Goal: Task Accomplishment & Management: Manage account settings

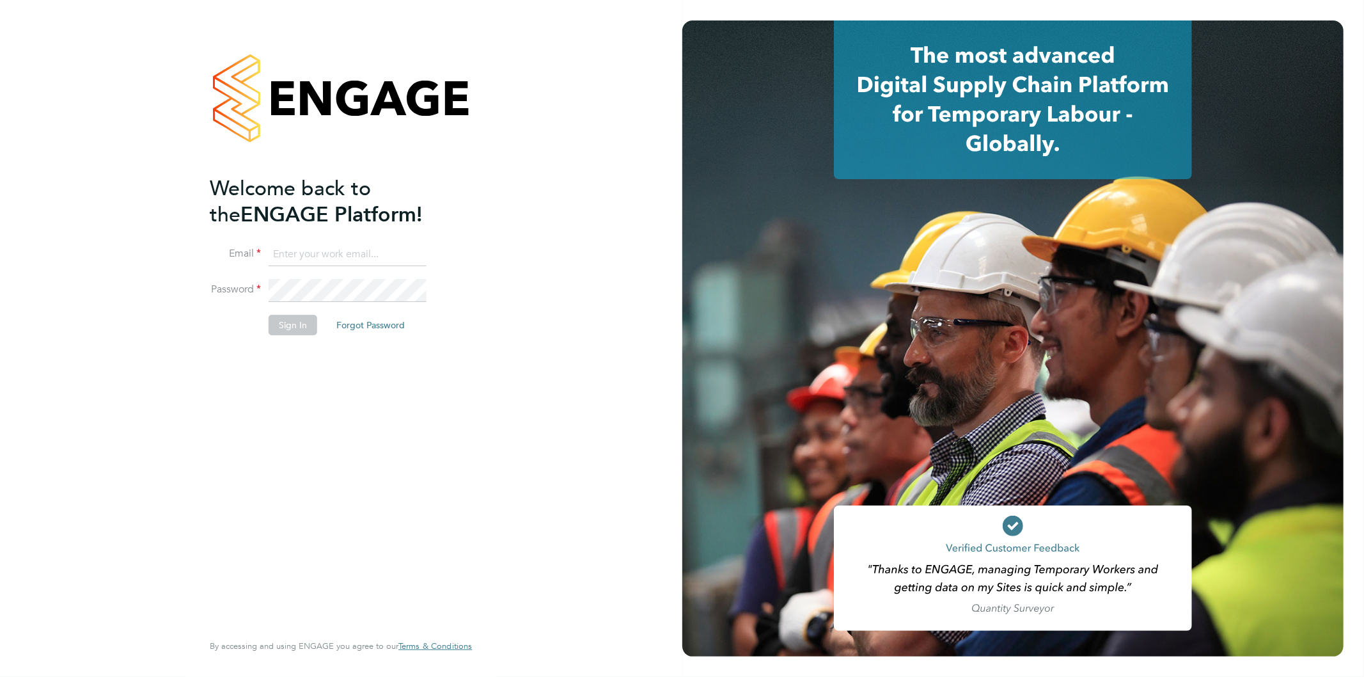
type input "[EMAIL_ADDRESS][PERSON_NAME][DOMAIN_NAME]"
click at [295, 316] on button "Sign In" at bounding box center [293, 325] width 49 height 20
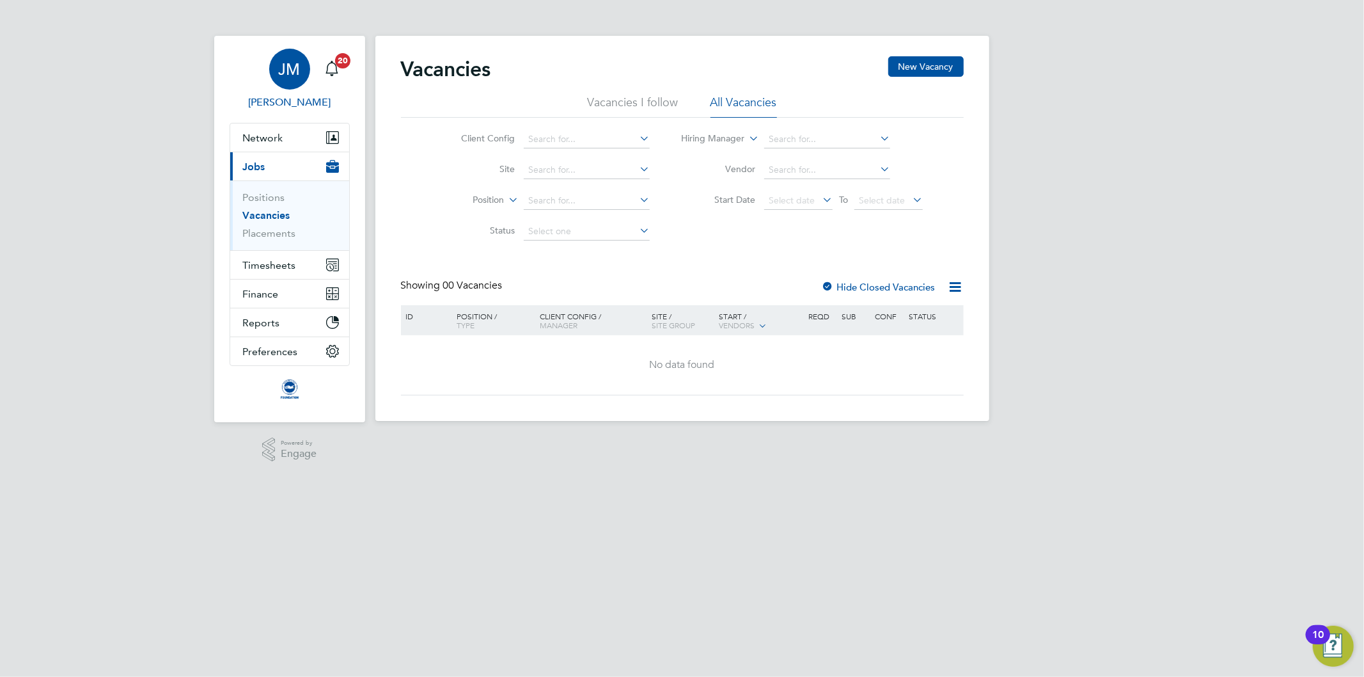
click at [285, 59] on div "JM" at bounding box center [289, 69] width 41 height 41
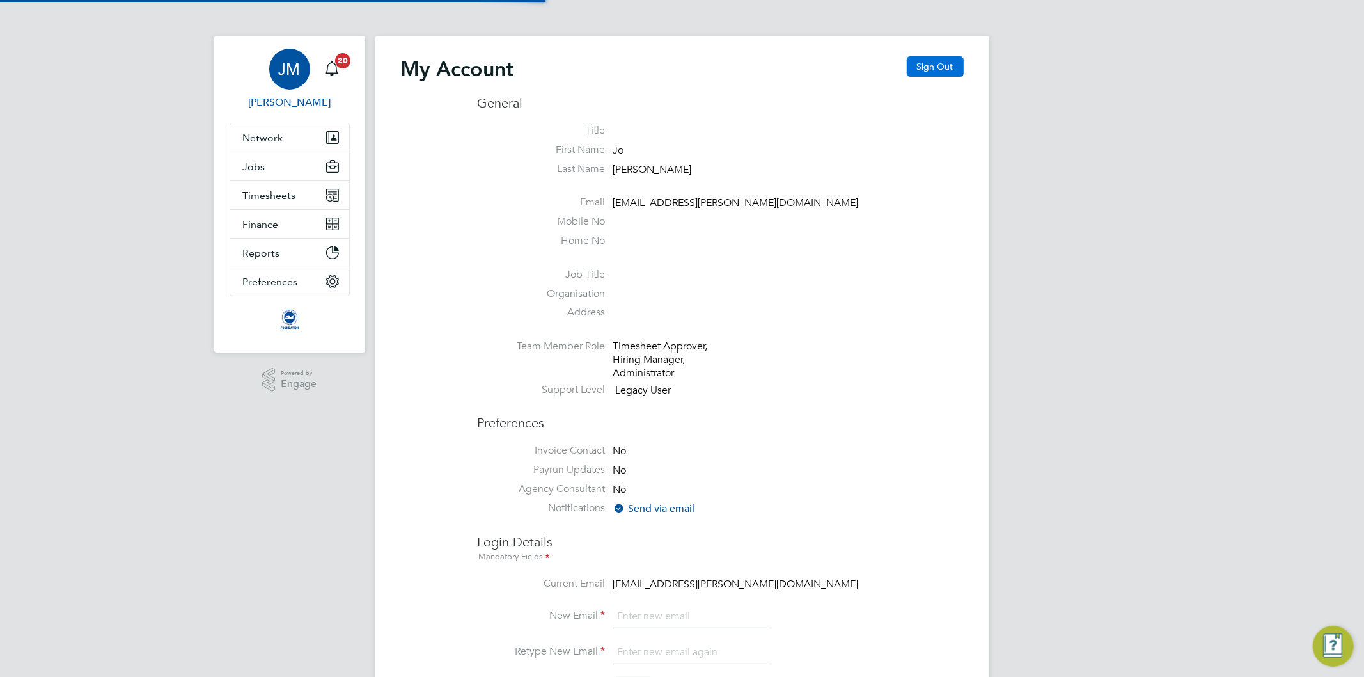
type input "Jo.morris@brightonandhovealbion.com"
click at [923, 59] on button "Sign Out" at bounding box center [935, 66] width 57 height 20
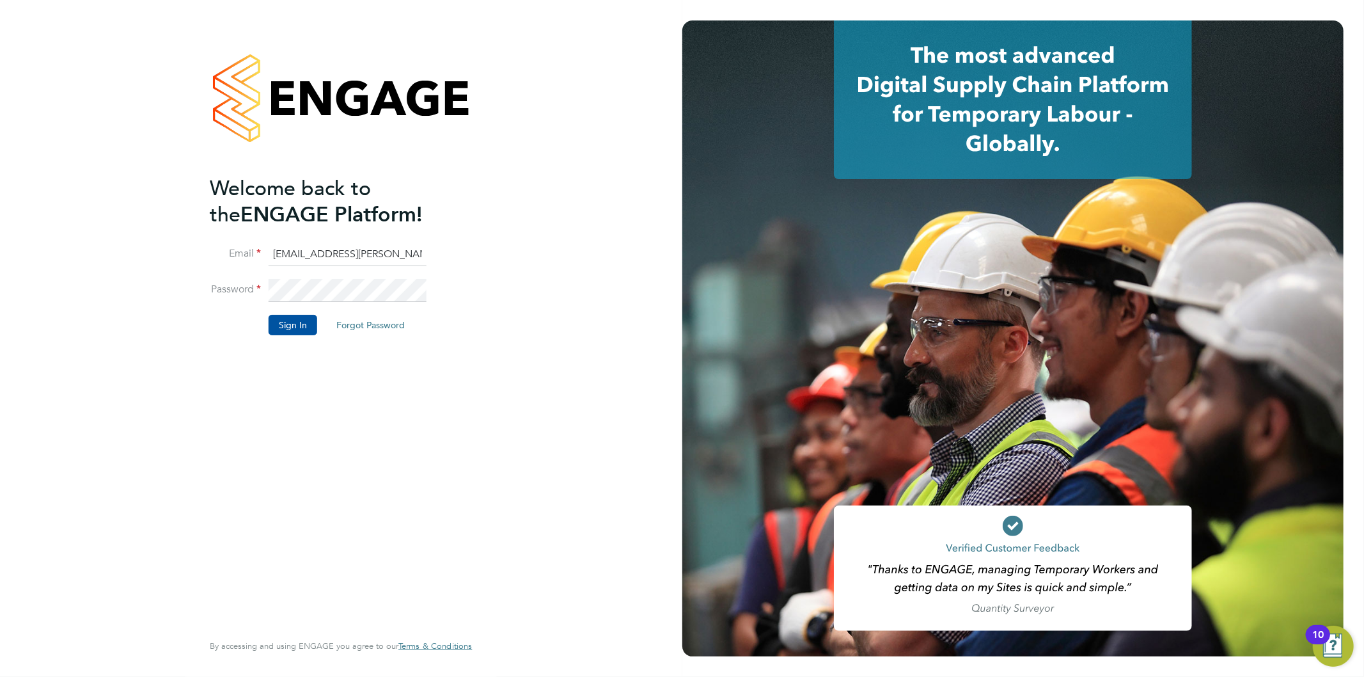
click at [322, 254] on input "Jo.morris@brightonandhovealbion.com" at bounding box center [348, 254] width 158 height 23
type input "Jo.morris@bhafc.co.uk"
click at [290, 322] on button "Sign In" at bounding box center [293, 325] width 49 height 20
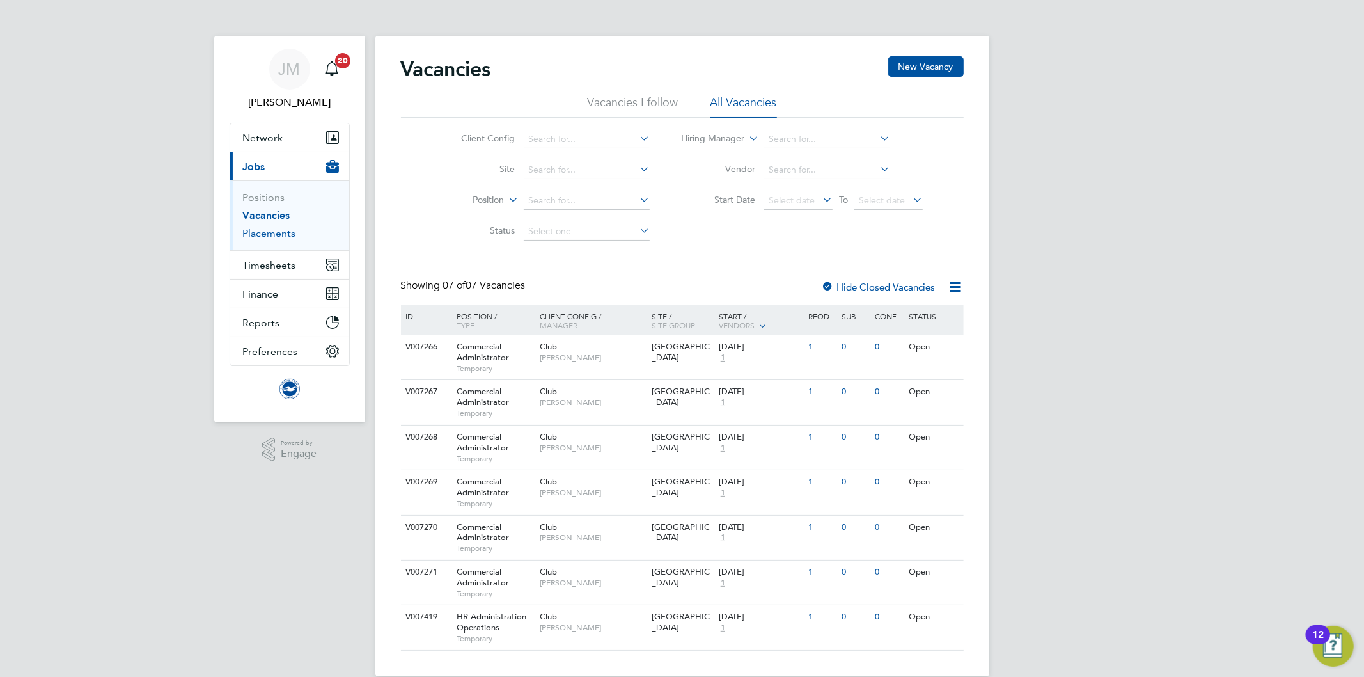
click at [270, 228] on link "Placements" at bounding box center [269, 233] width 53 height 12
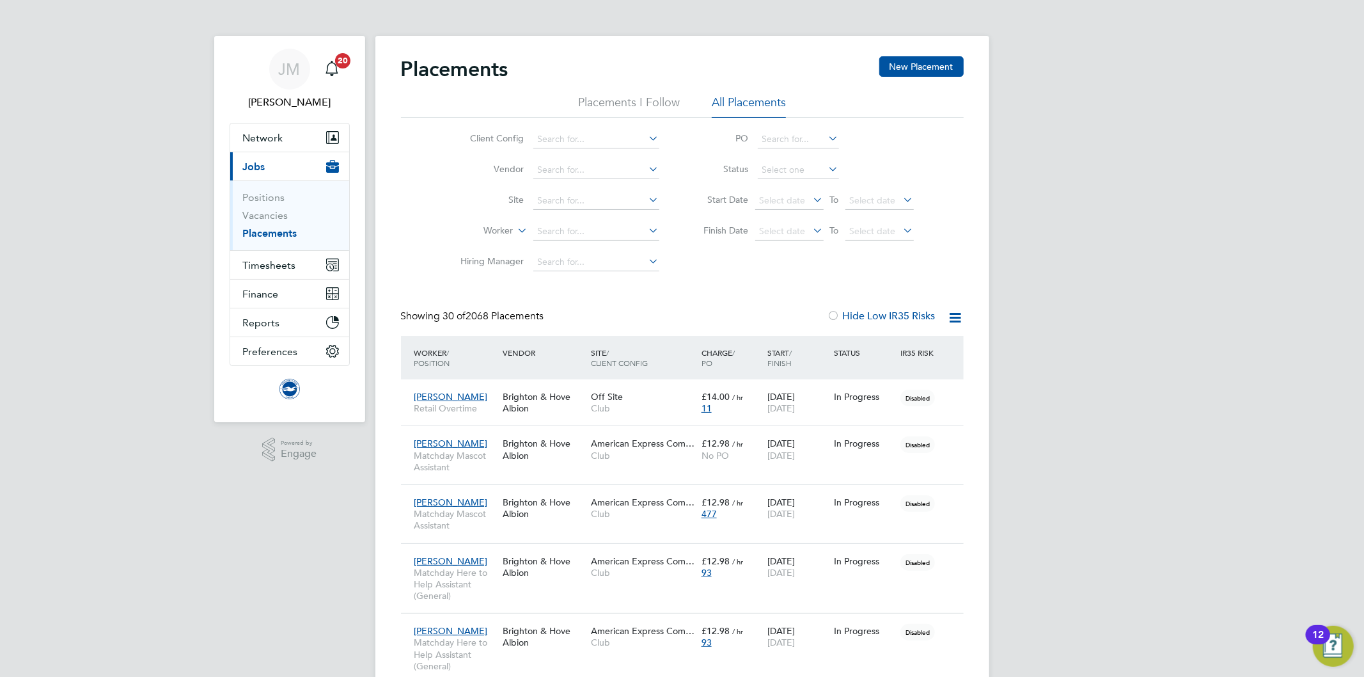
click at [515, 233] on icon at bounding box center [515, 227] width 0 height 12
click at [575, 136] on input at bounding box center [596, 139] width 126 height 18
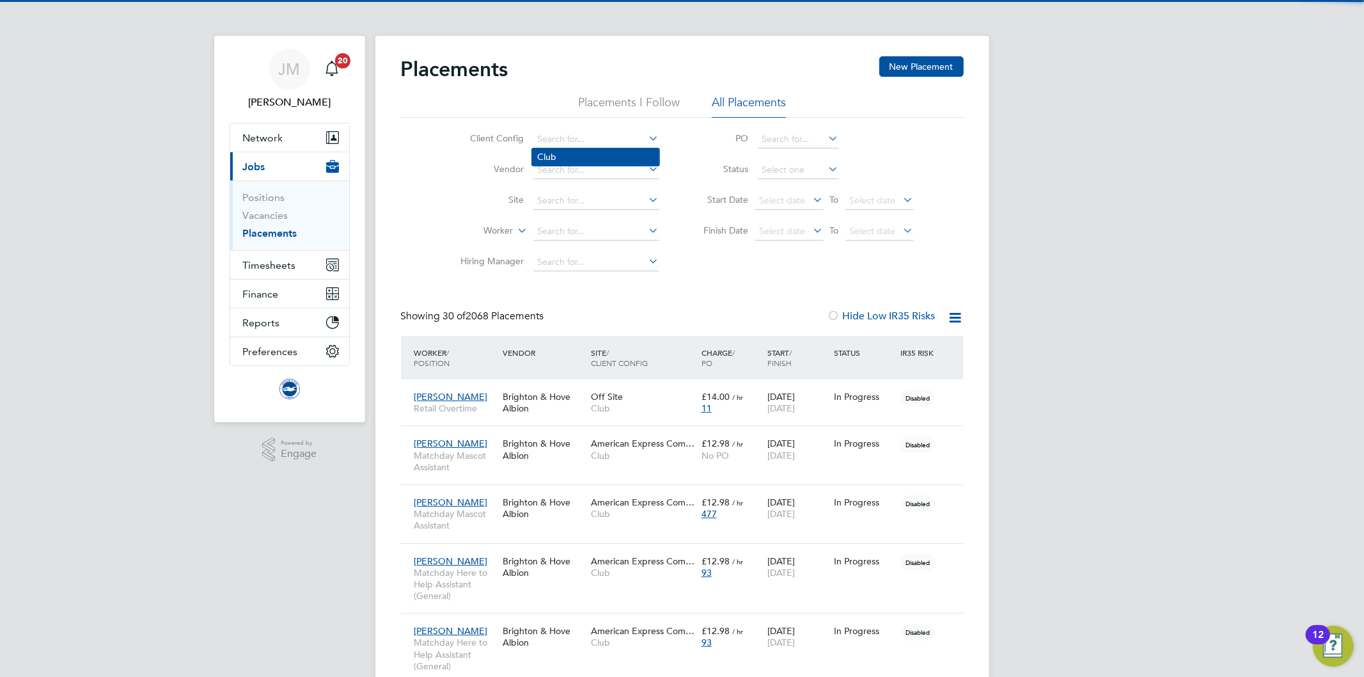
click at [565, 153] on li "Club" at bounding box center [595, 156] width 127 height 17
type input "Club"
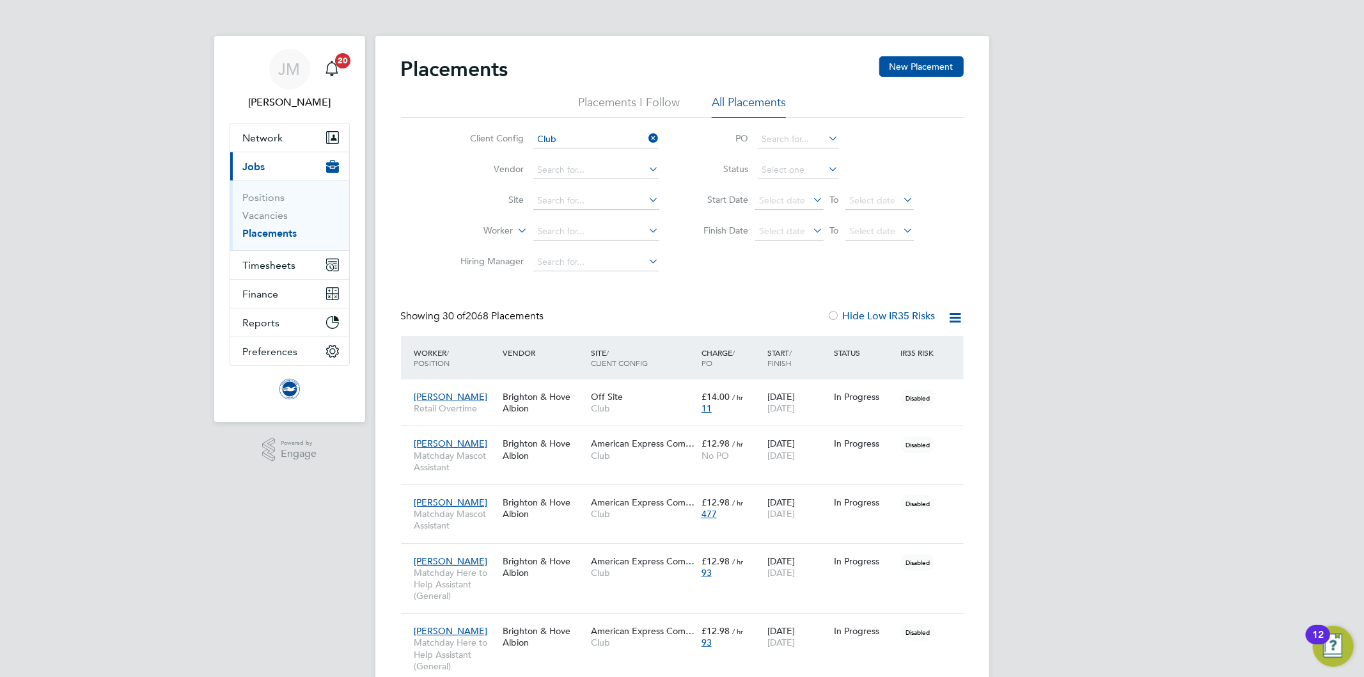
click at [646, 260] on icon at bounding box center [646, 261] width 0 height 18
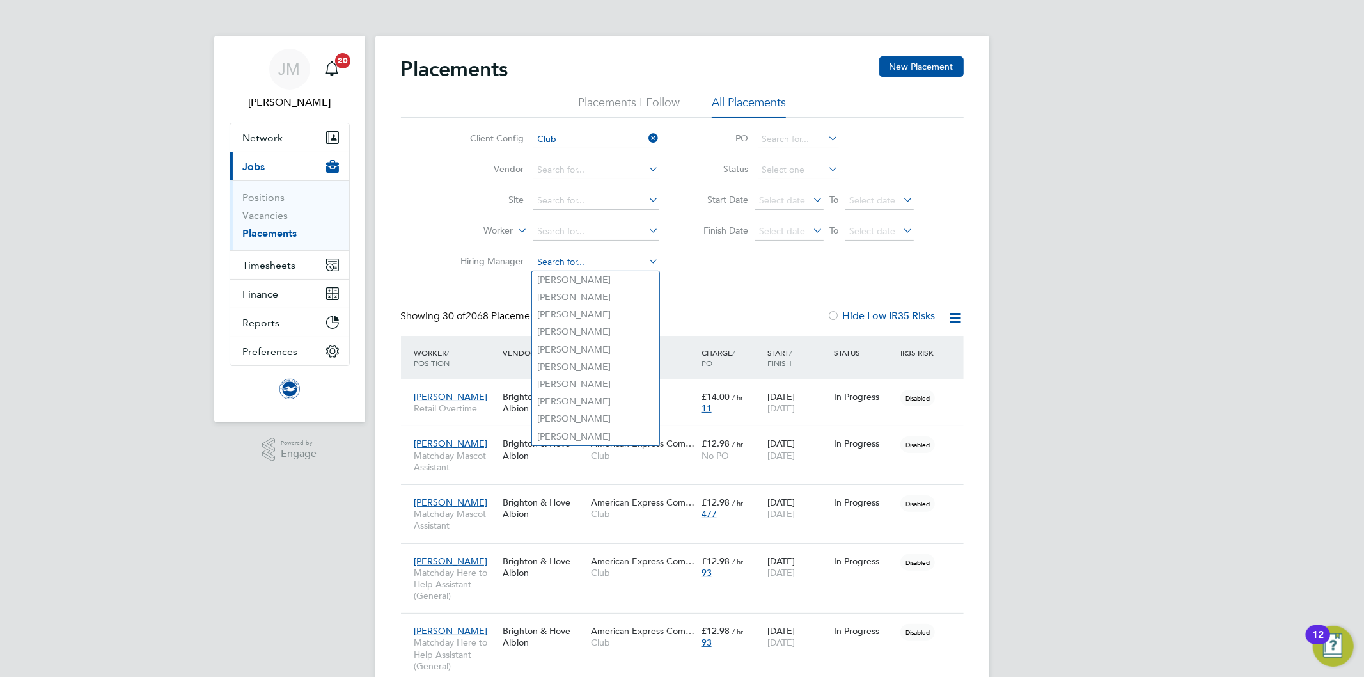
click at [606, 264] on input at bounding box center [596, 262] width 126 height 18
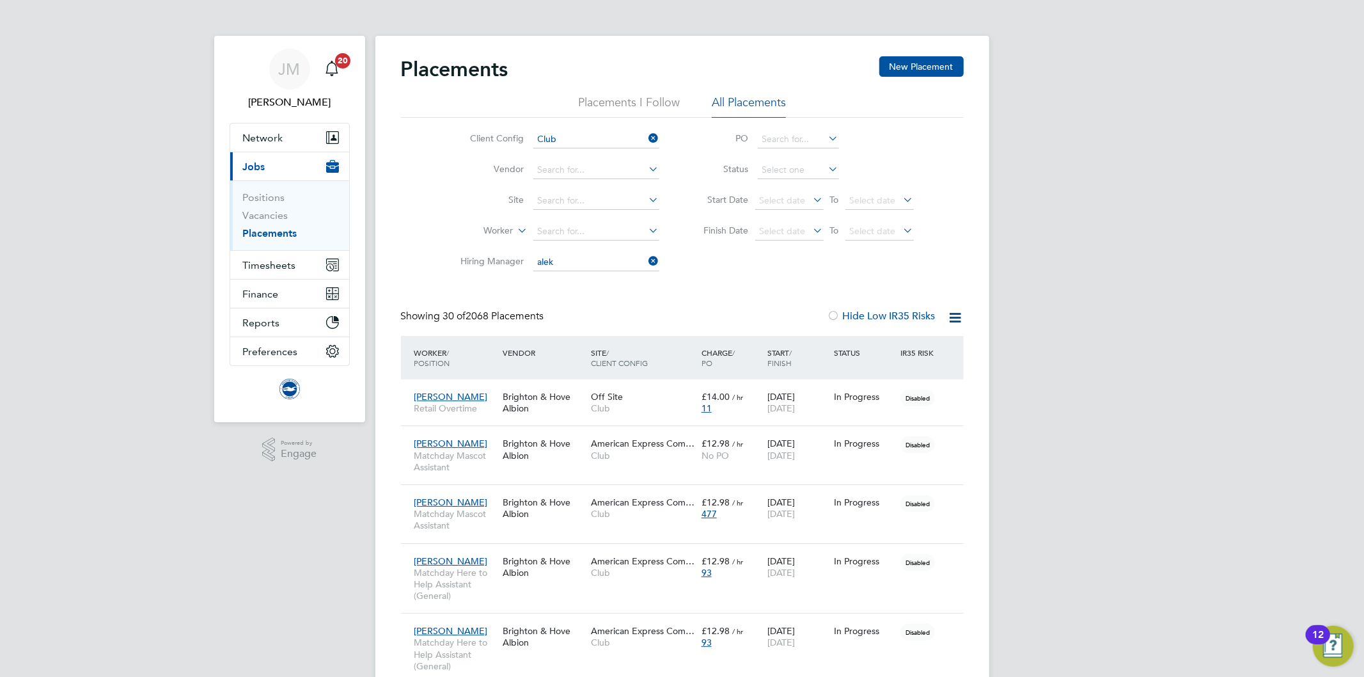
click at [583, 279] on li "Alek Gross" at bounding box center [595, 279] width 127 height 17
type input "Alek Gross"
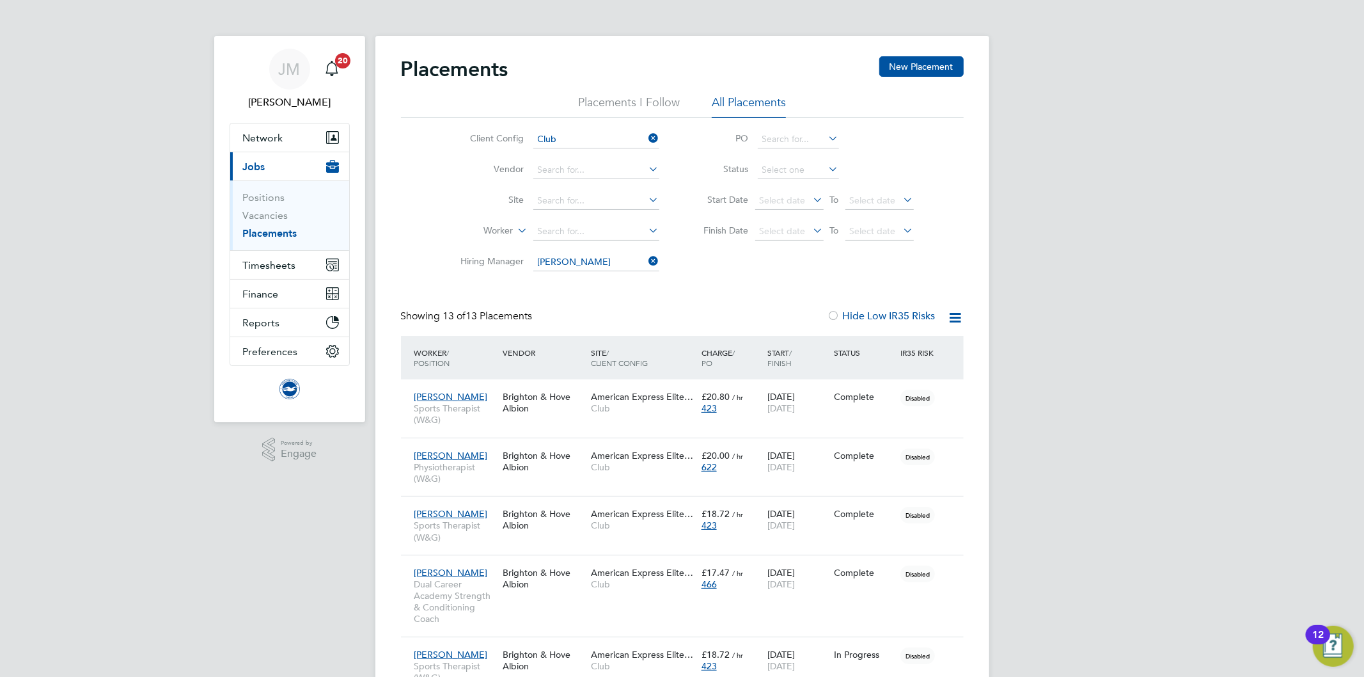
click at [960, 312] on icon at bounding box center [956, 317] width 16 height 16
click at [751, 281] on div "Placements New Placement Placements I Follow All Placements Client Config Club …" at bounding box center [682, 610] width 563 height 1108
click at [267, 232] on link "Placements" at bounding box center [270, 233] width 54 height 12
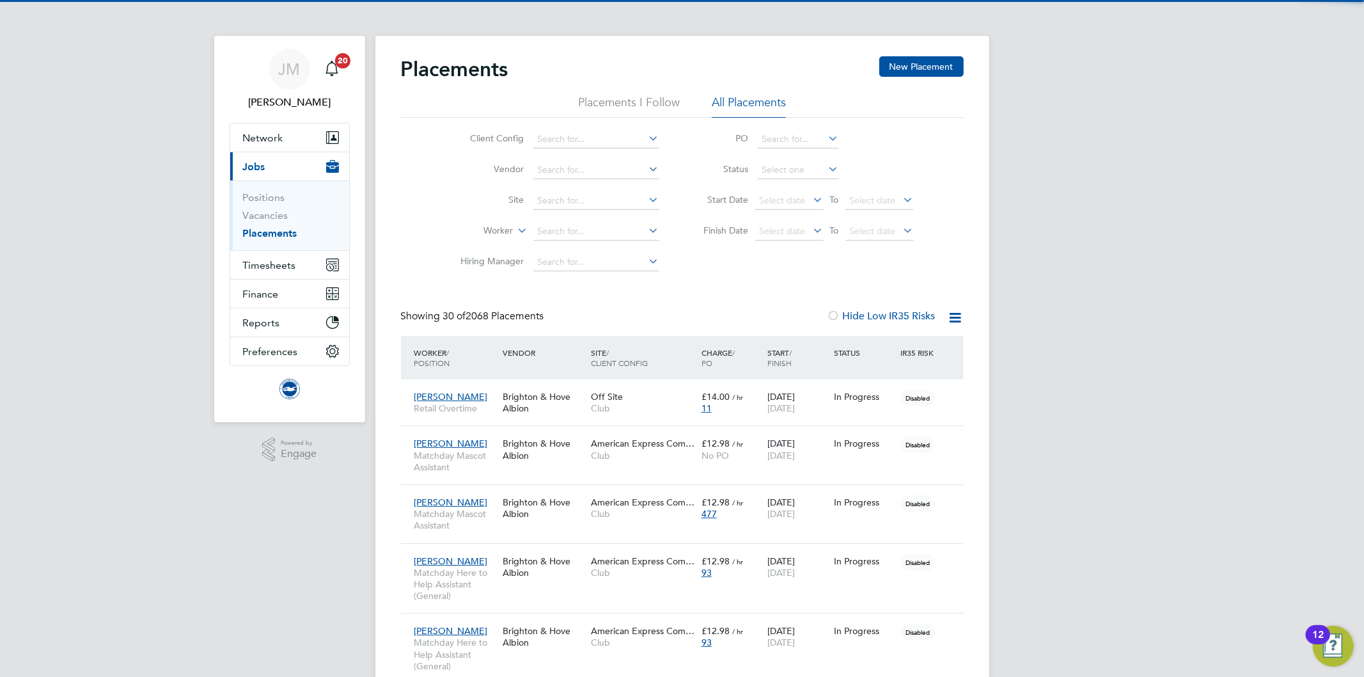
scroll to position [36, 111]
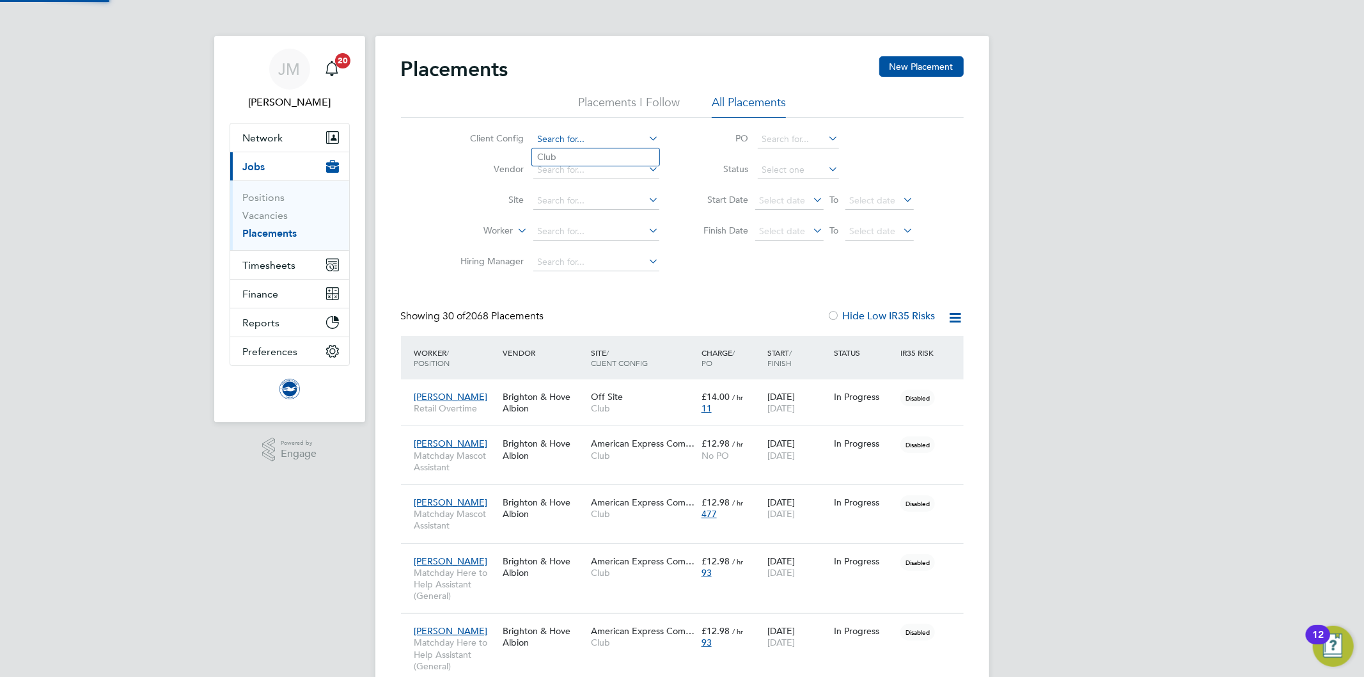
click at [602, 139] on input at bounding box center [596, 139] width 126 height 18
click at [579, 157] on li "Club" at bounding box center [595, 156] width 127 height 17
type input "Club"
click at [515, 228] on icon at bounding box center [515, 227] width 0 height 12
click at [472, 259] on li "Position" at bounding box center [473, 262] width 79 height 17
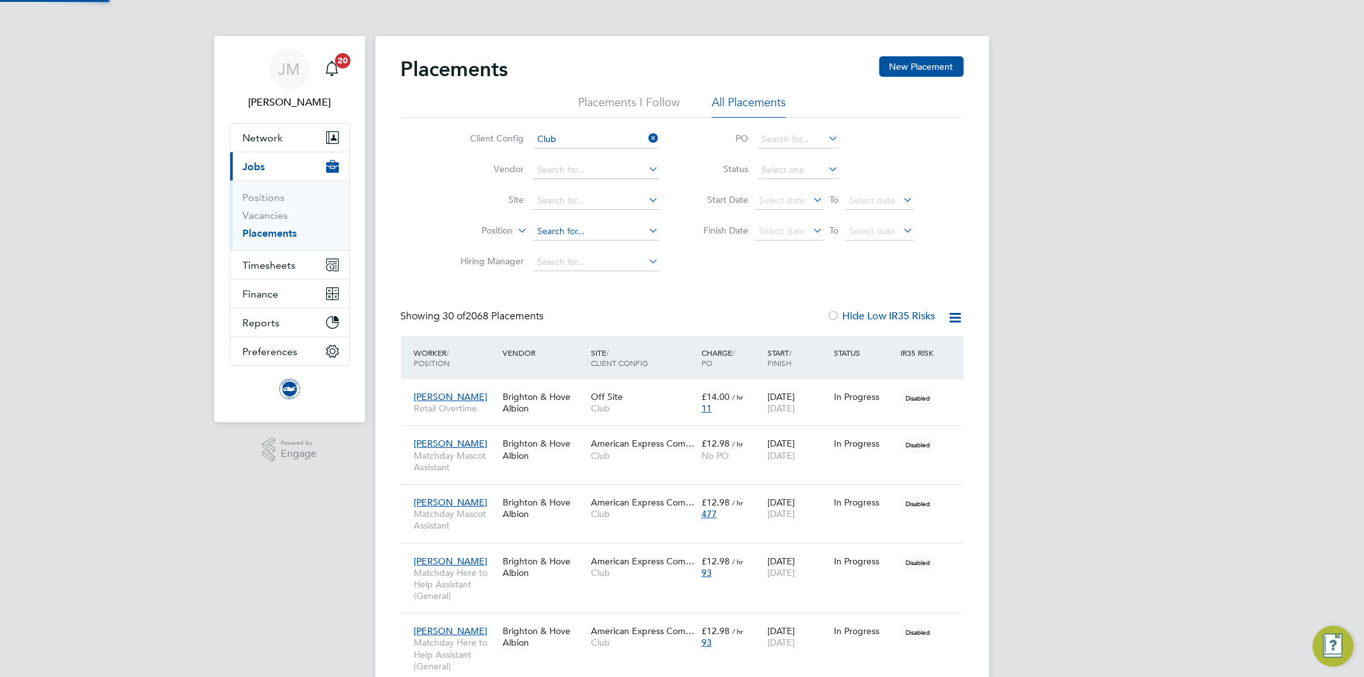
click at [557, 227] on input at bounding box center [596, 232] width 126 height 18
click at [606, 247] on li "Well ness Centre Assistant" at bounding box center [595, 248] width 127 height 17
type input "Wellness Centre Assistant"
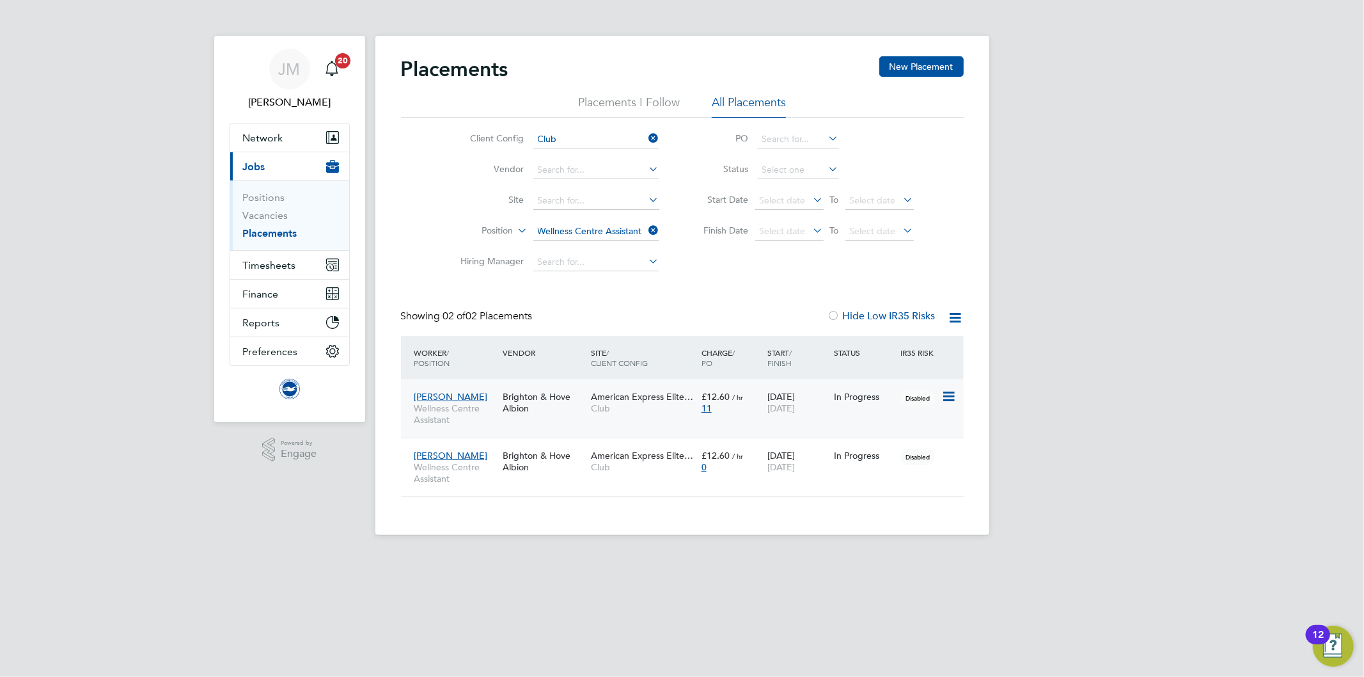
click at [606, 417] on div "American Express Elite… Club" at bounding box center [643, 402] width 111 height 36
click at [589, 221] on li "Position Wellness Centre Assistant" at bounding box center [555, 231] width 240 height 31
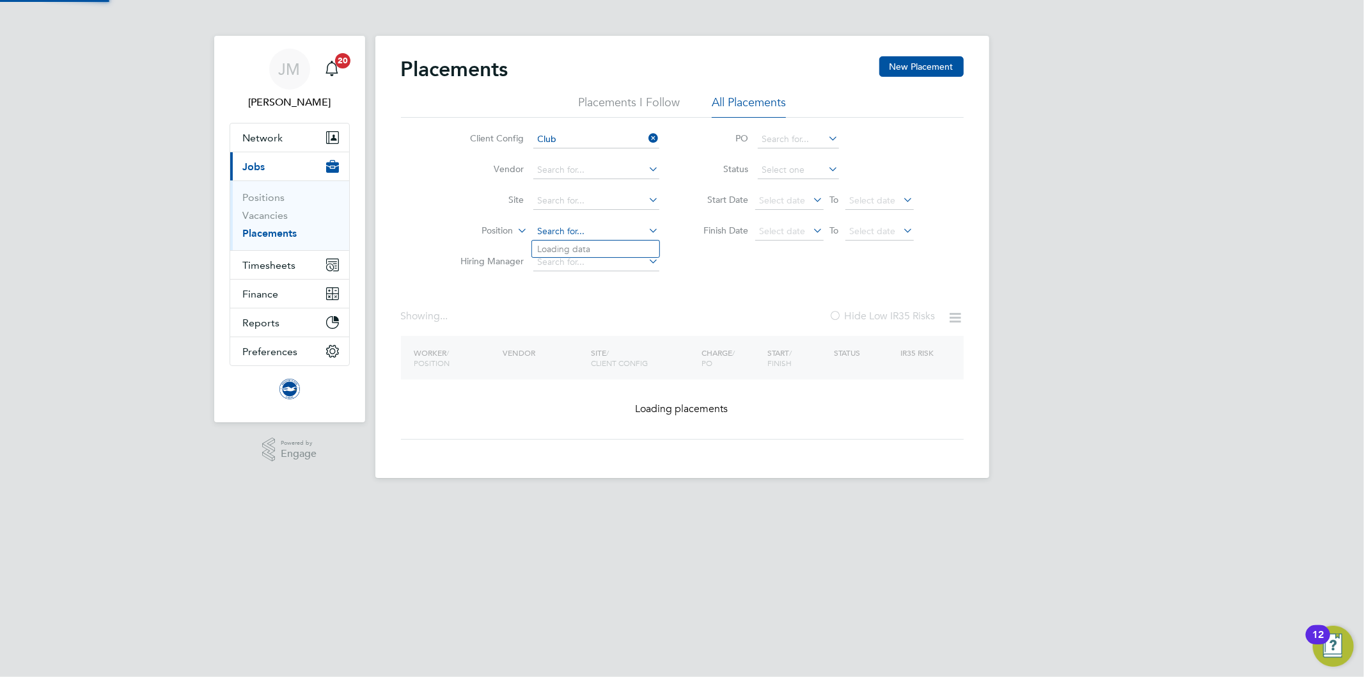
click at [591, 234] on input at bounding box center [596, 232] width 126 height 18
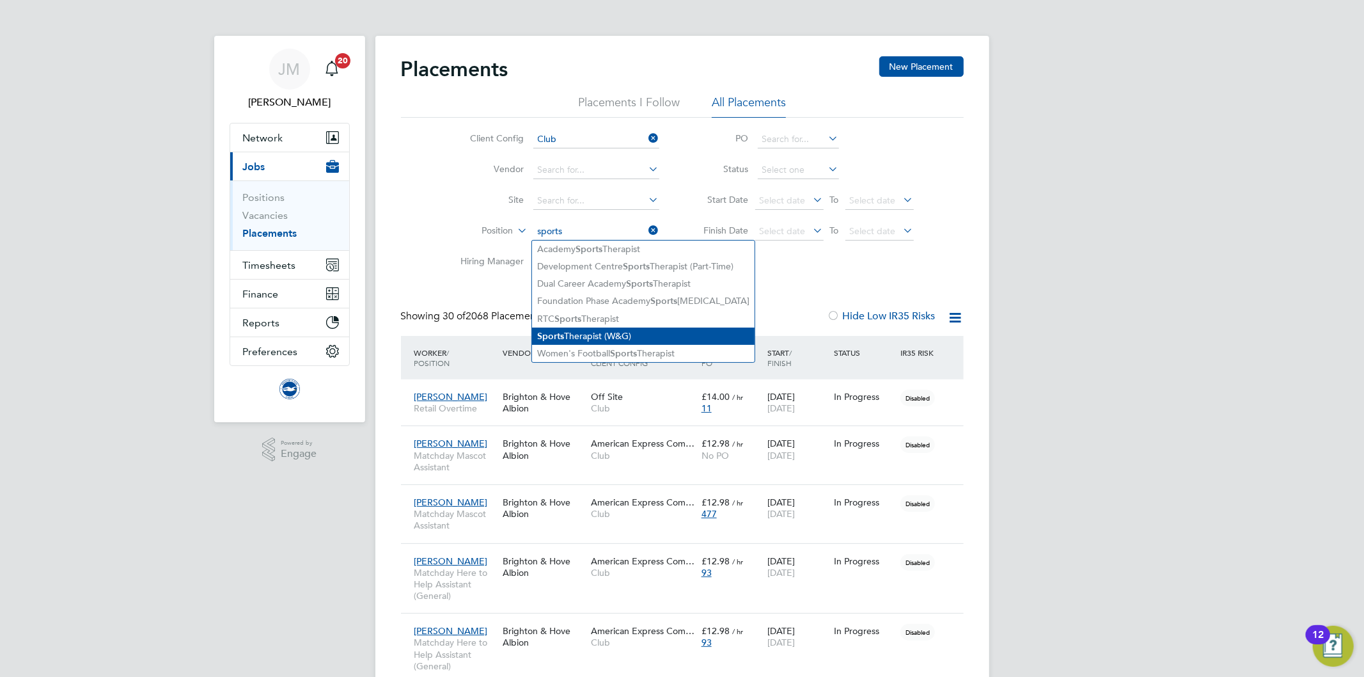
click at [637, 331] on li "Sports Therapist (W&G)" at bounding box center [643, 335] width 223 height 17
type input "Sports Therapist (W&G)"
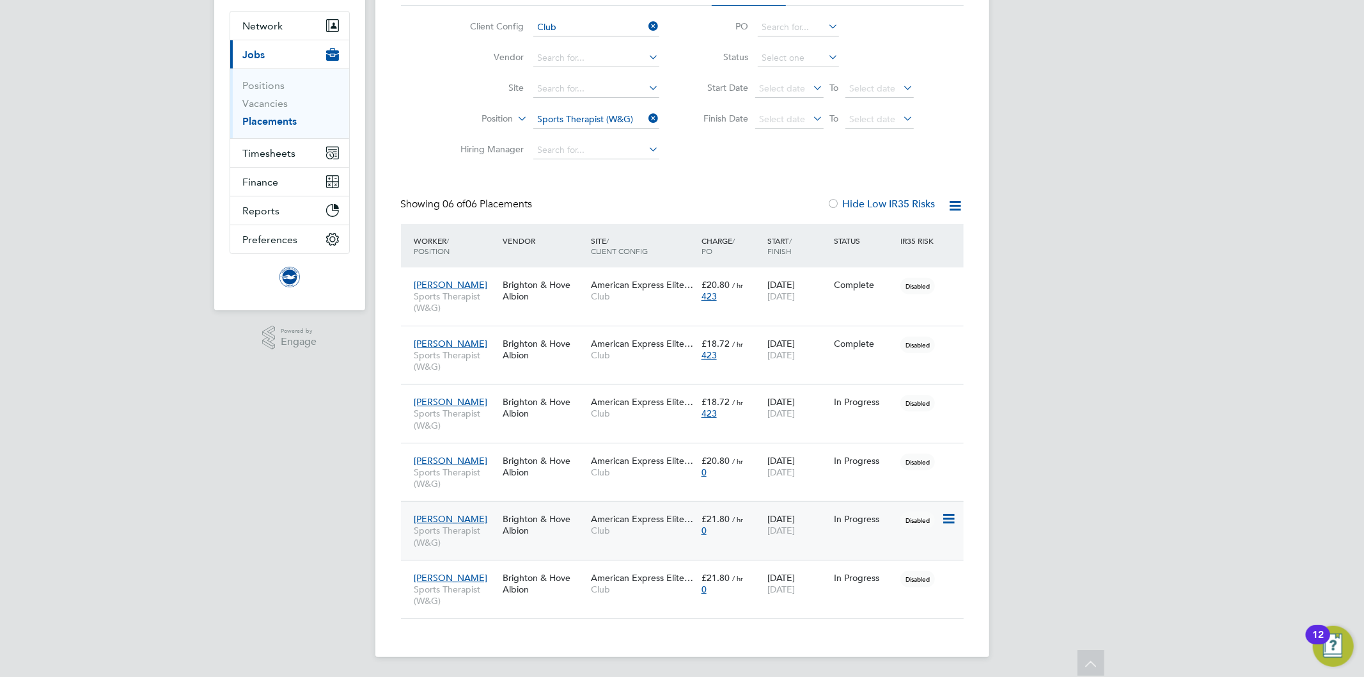
click at [739, 544] on div "Luke Tucknott Sports Therapist (W&G) Brighton & Hove Albion American Express El…" at bounding box center [682, 530] width 563 height 59
click at [753, 532] on div "0" at bounding box center [731, 530] width 60 height 12
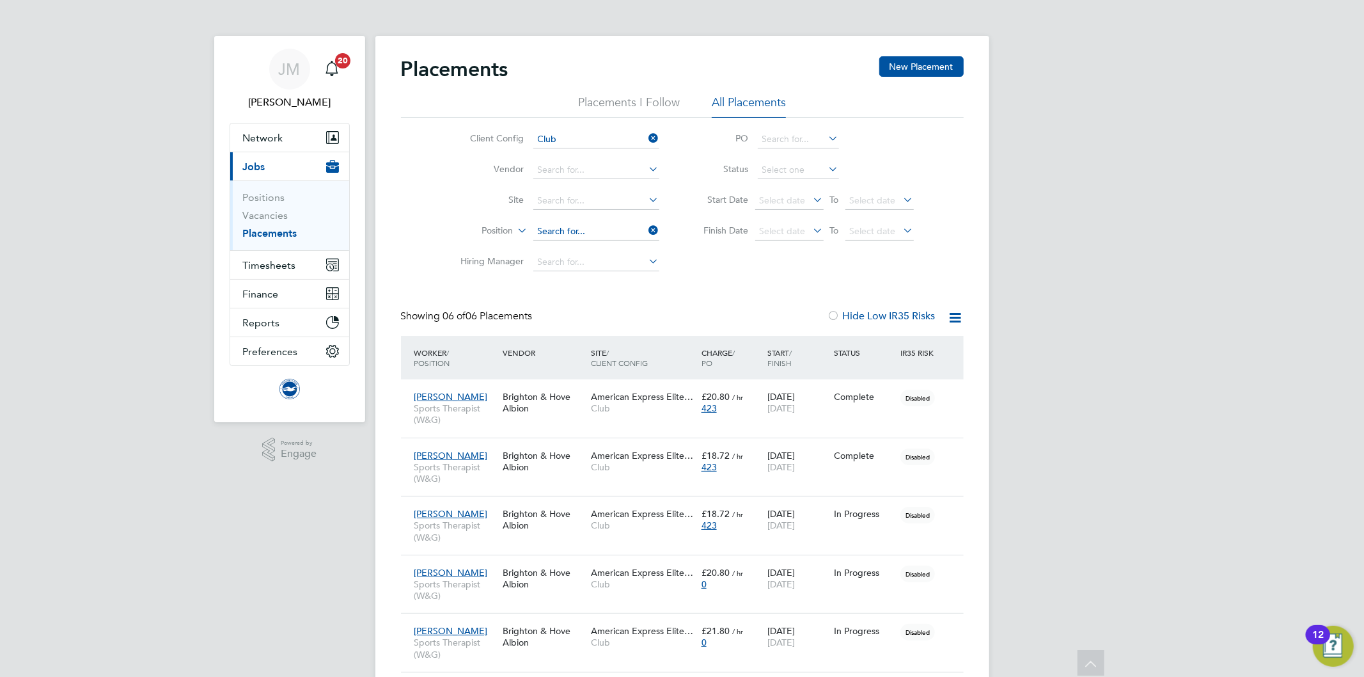
click at [561, 119] on div "Client Config Club Vendor Site Position Hiring Manager PO Status Start Date Sel…" at bounding box center [682, 198] width 563 height 160
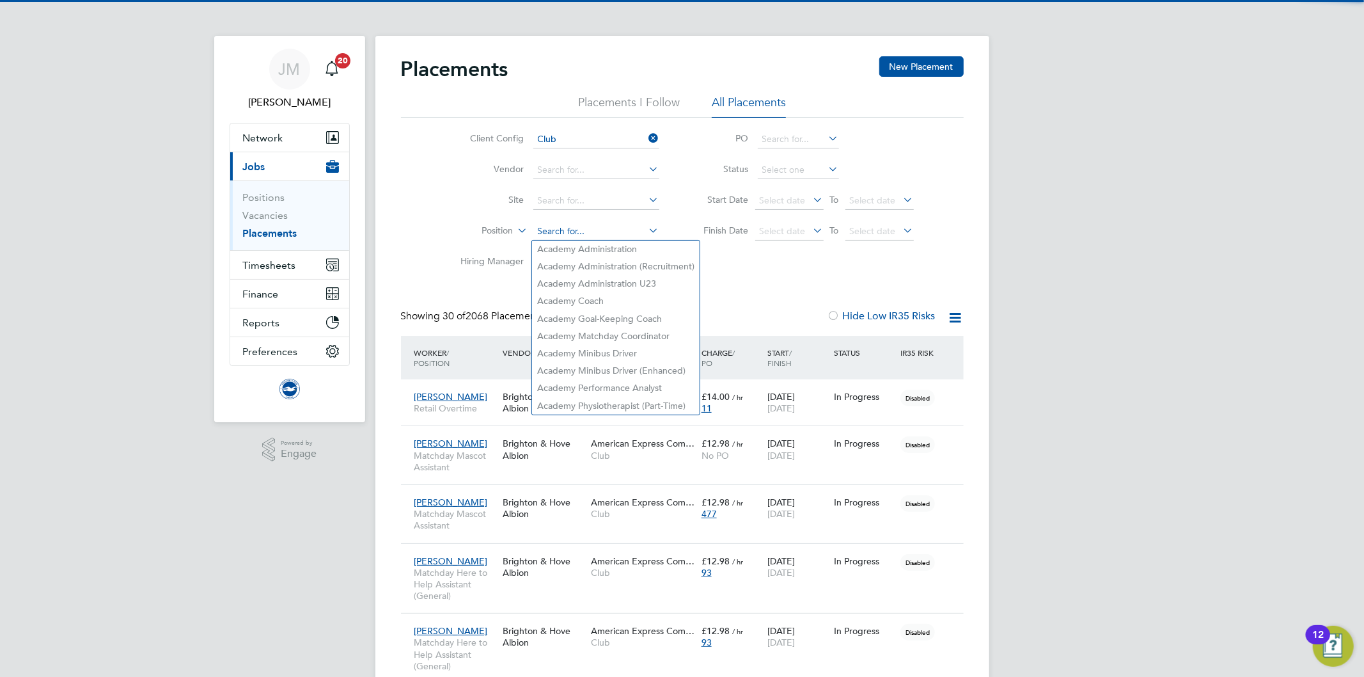
scroll to position [5, 7]
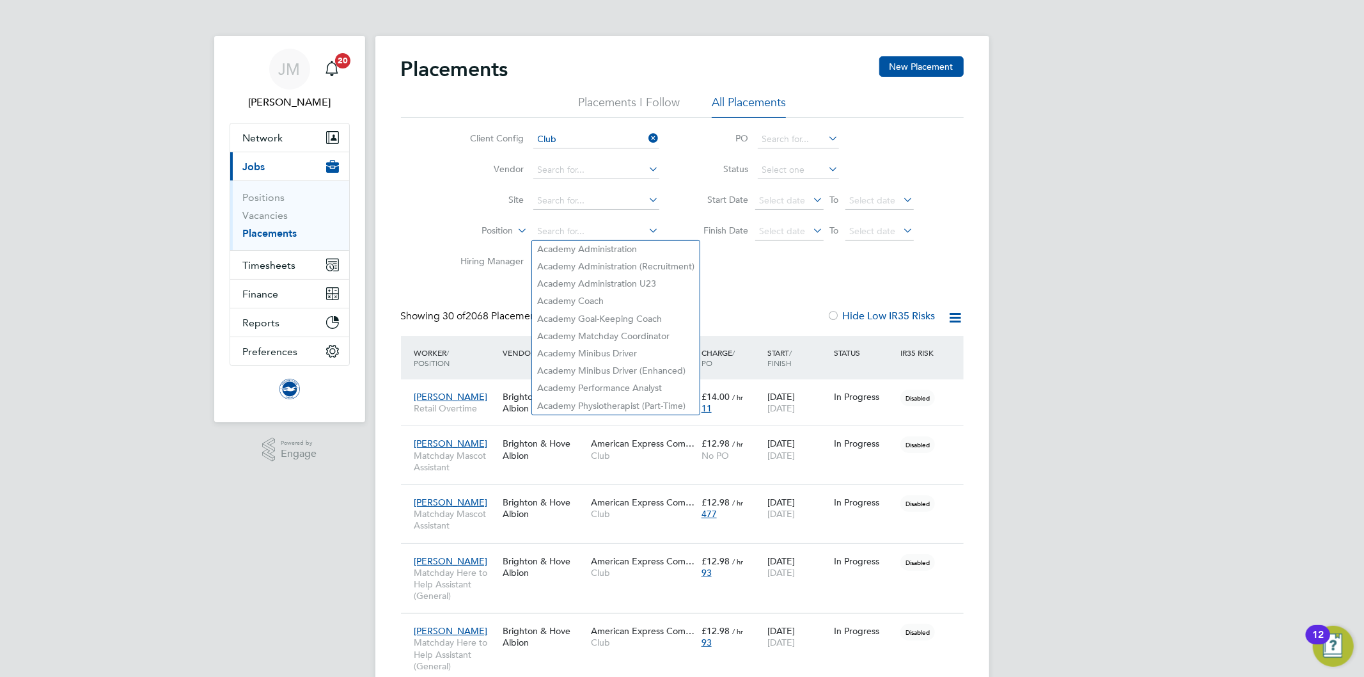
click at [515, 229] on icon at bounding box center [515, 227] width 0 height 12
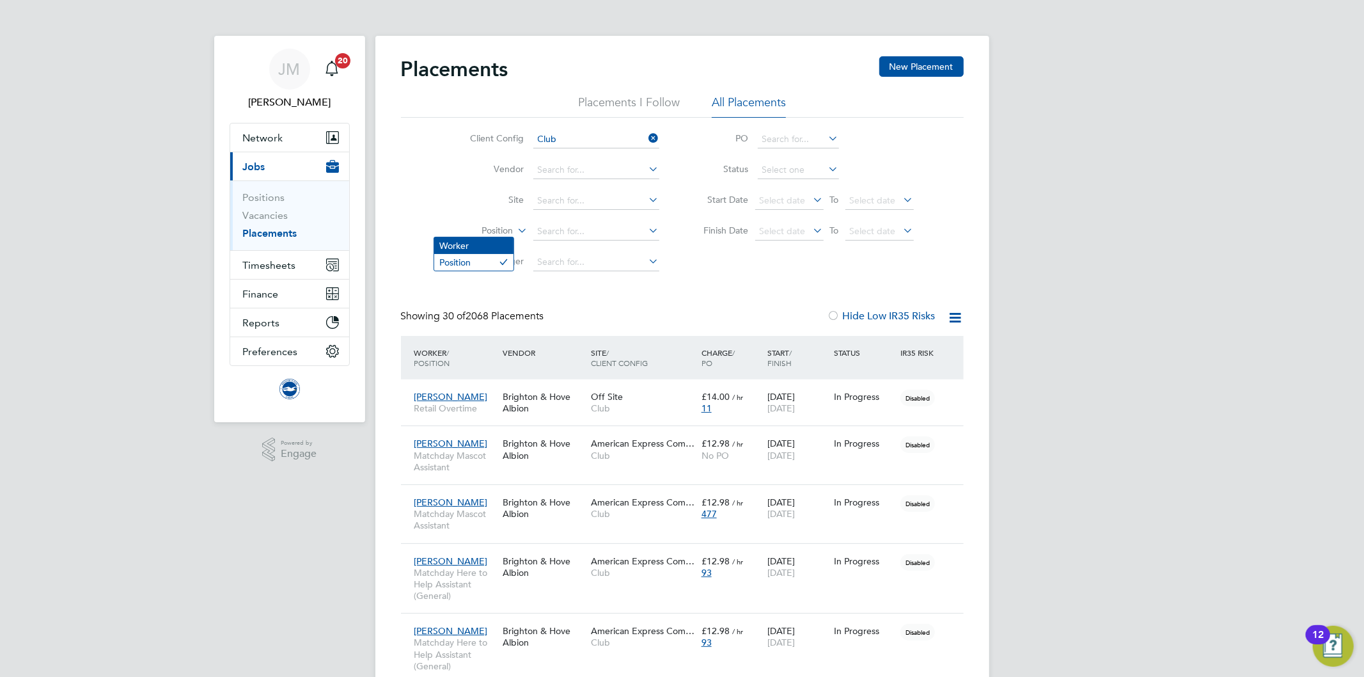
click at [489, 246] on li "Worker" at bounding box center [473, 245] width 79 height 17
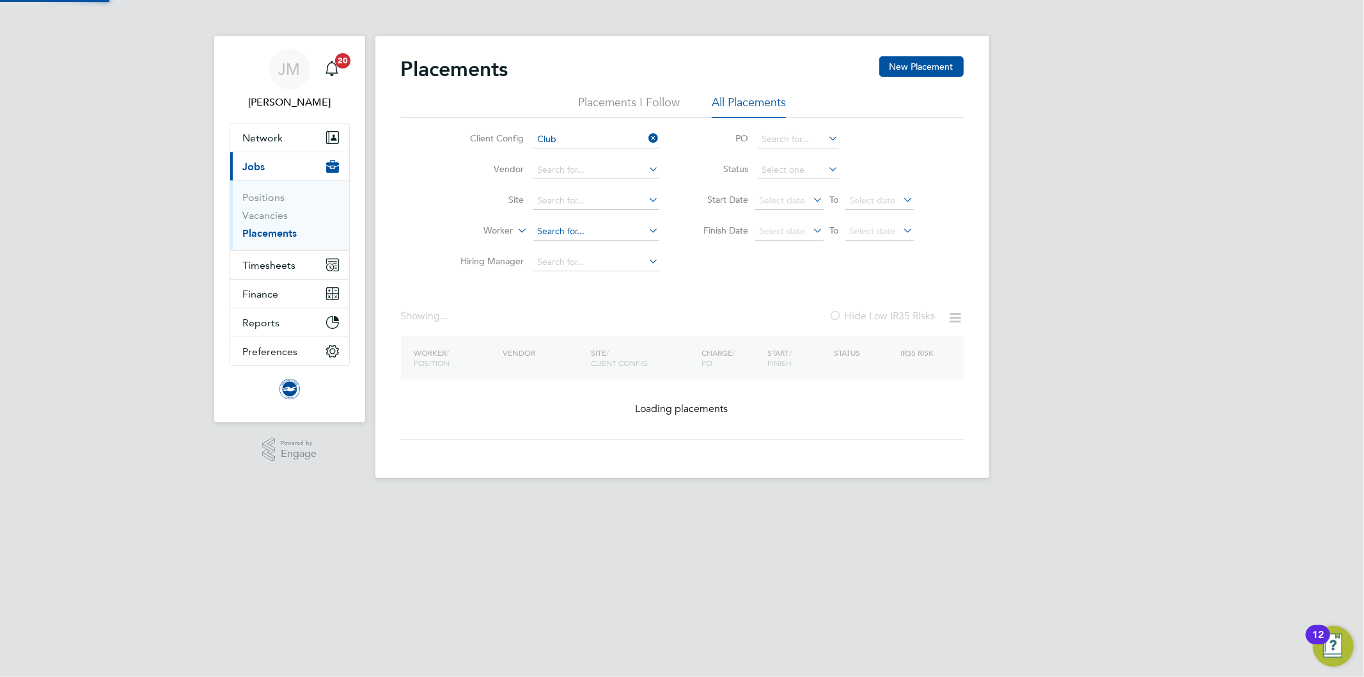
click at [567, 228] on input at bounding box center [596, 232] width 126 height 18
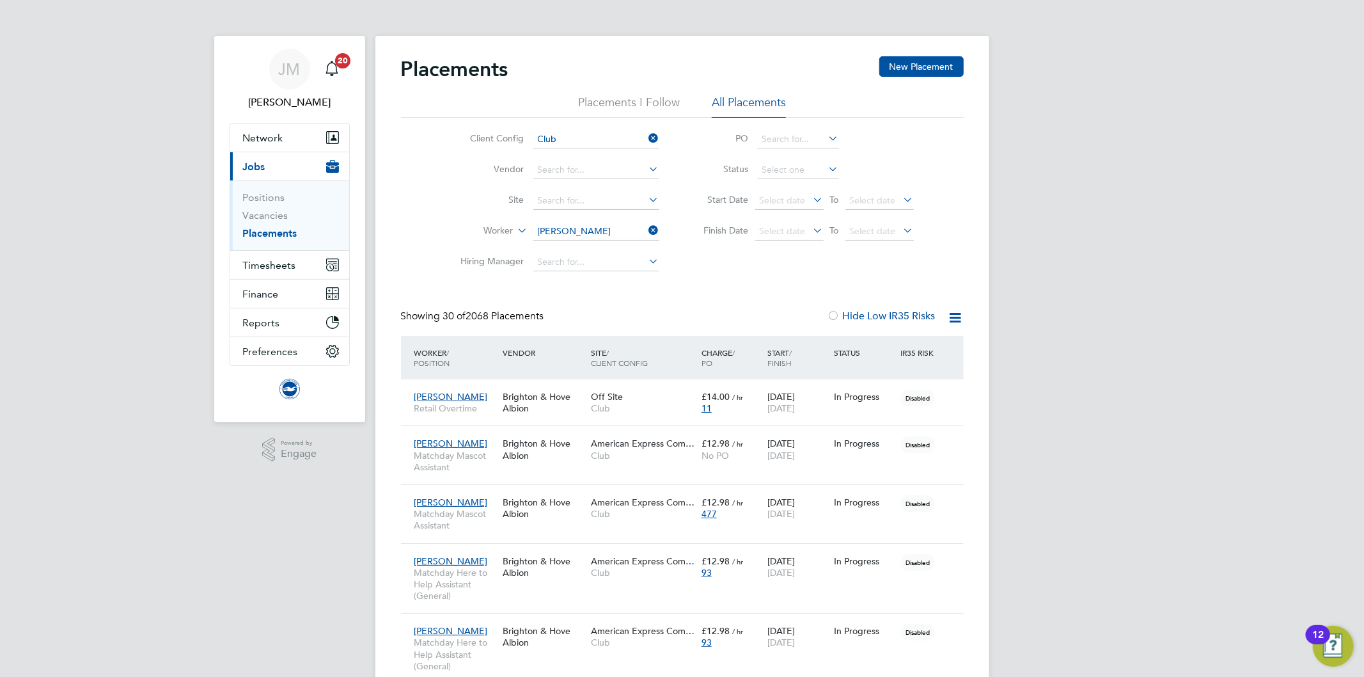
click at [611, 247] on b "Dowling" at bounding box center [648, 249] width 74 height 11
type input "Sam Dowling"
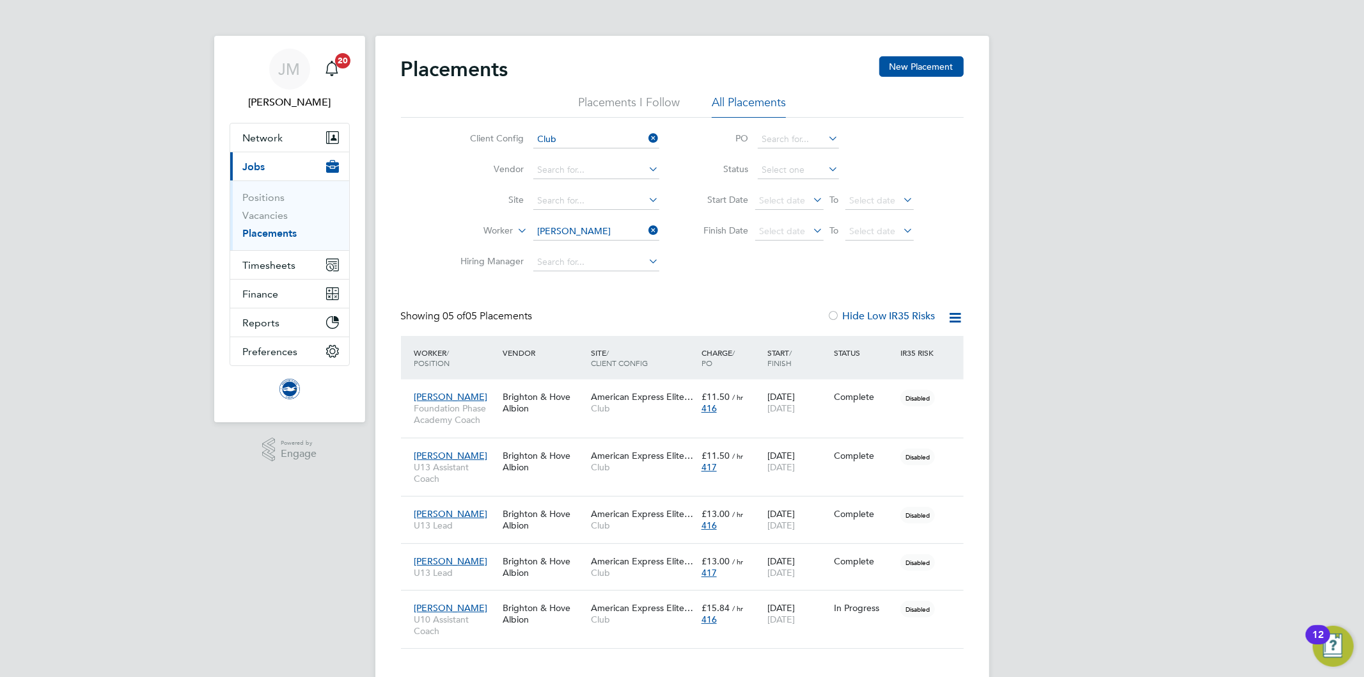
click at [646, 226] on icon at bounding box center [646, 230] width 0 height 18
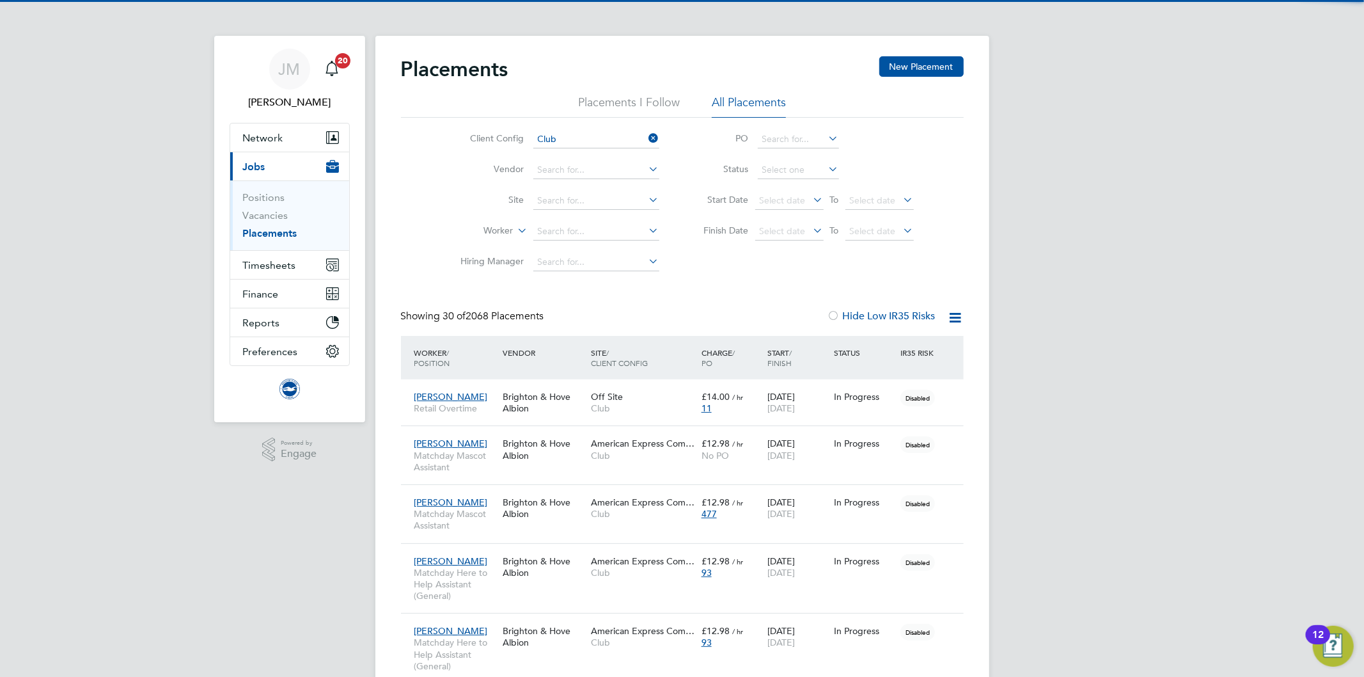
scroll to position [36, 111]
click at [515, 231] on icon at bounding box center [515, 227] width 0 height 12
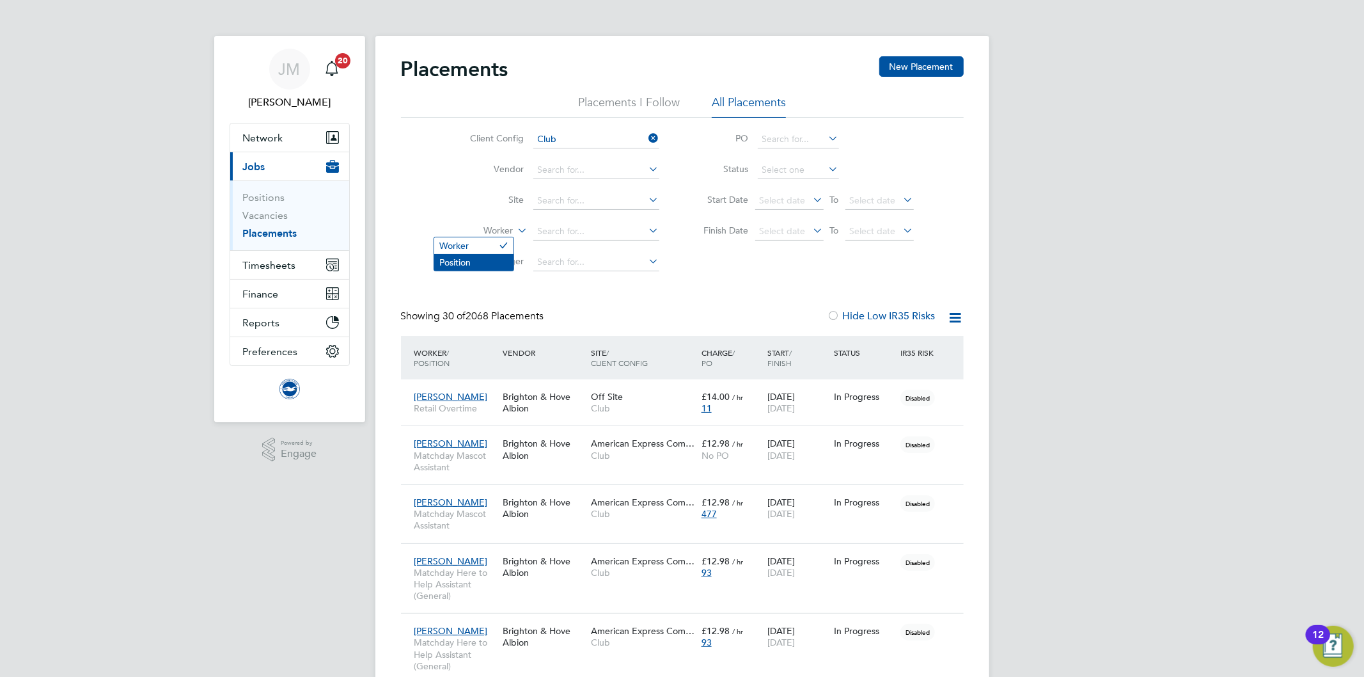
click at [468, 261] on li "Position" at bounding box center [473, 262] width 79 height 17
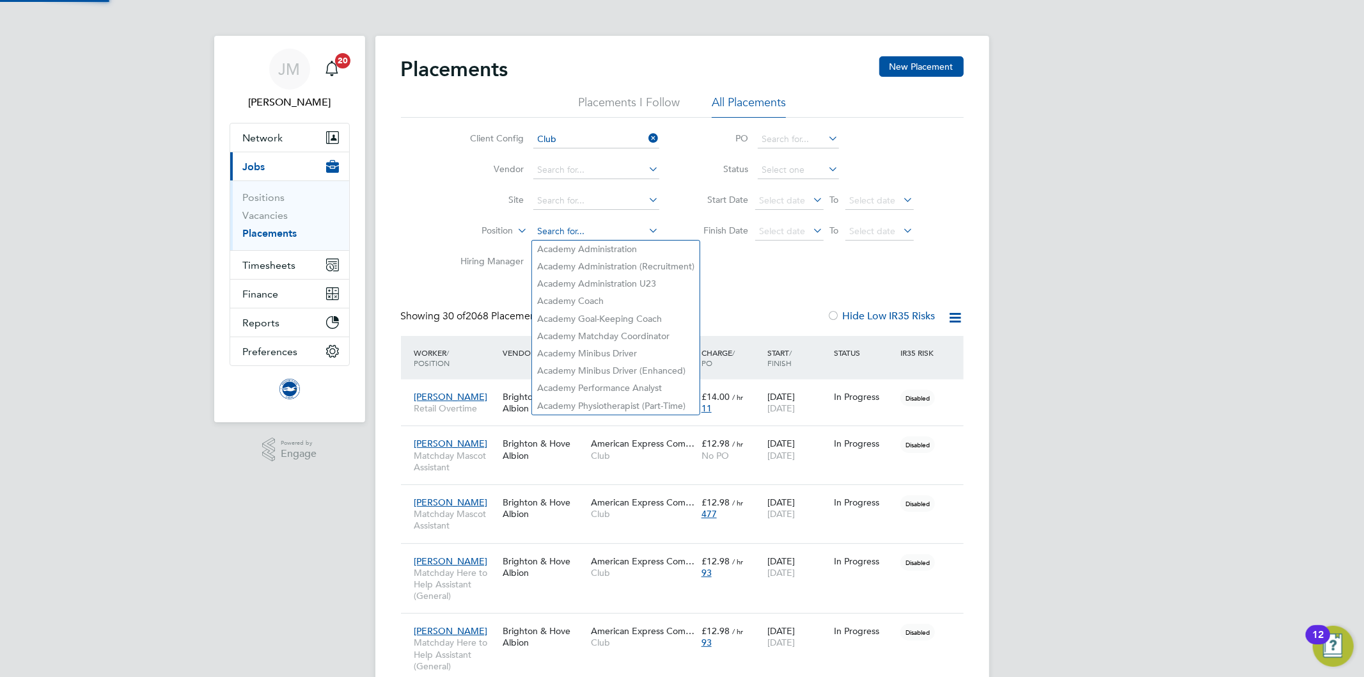
click at [577, 230] on input at bounding box center [596, 232] width 126 height 18
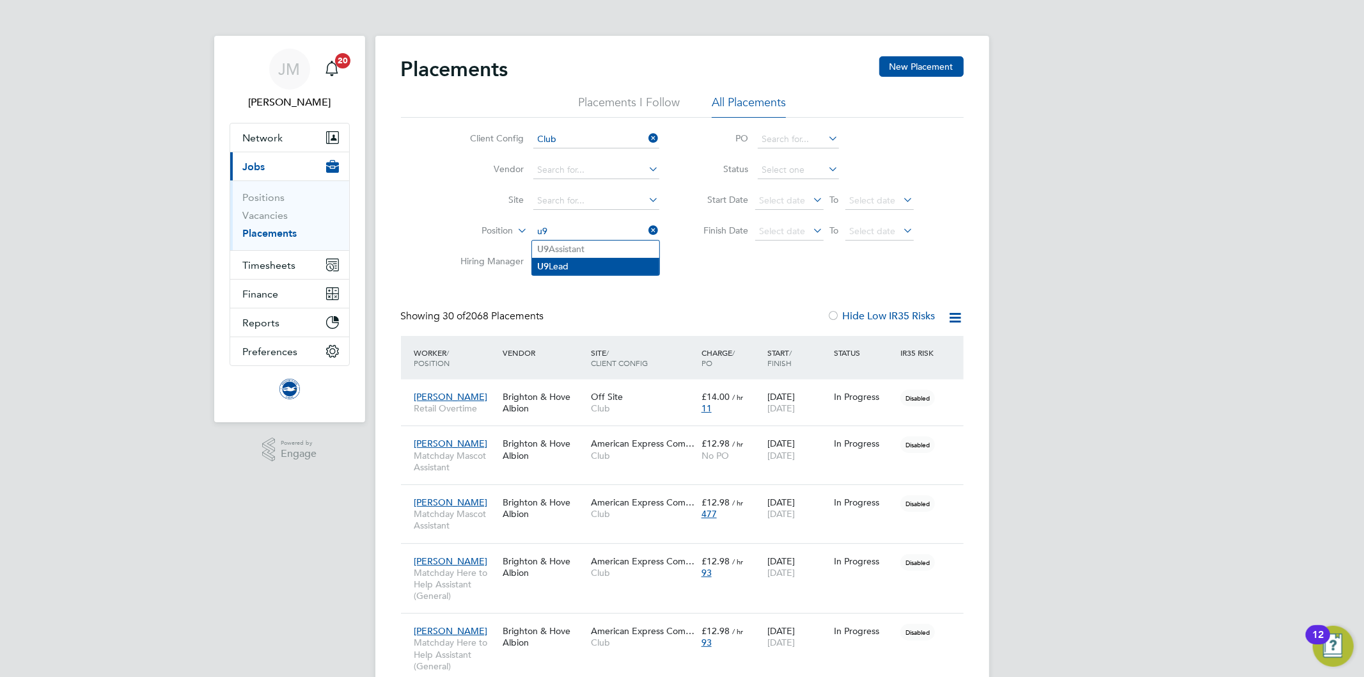
click at [569, 261] on li "U9 Lead" at bounding box center [595, 266] width 127 height 17
type input "U9 Lead"
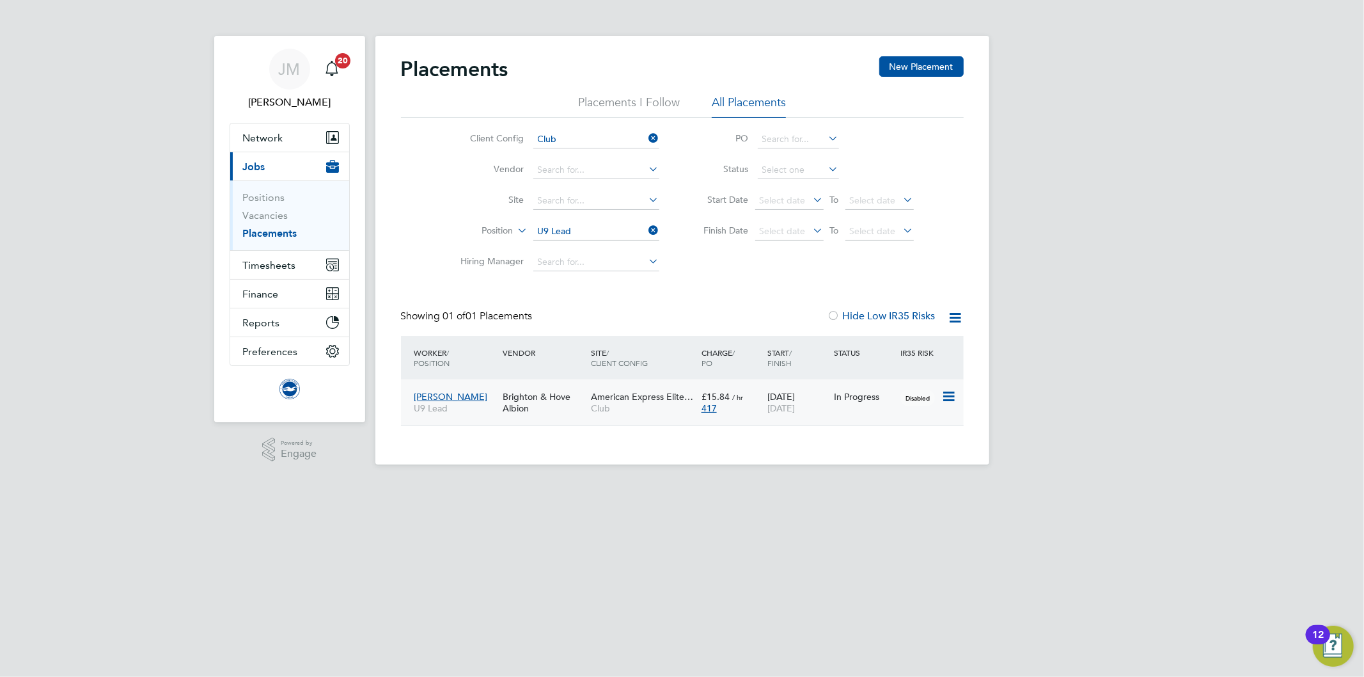
click at [659, 404] on span "Club" at bounding box center [643, 408] width 104 height 12
click at [522, 485] on html "JM Jo Morris Notifications 20 Applications: Network Team Members Businesses Sit…" at bounding box center [682, 242] width 1364 height 485
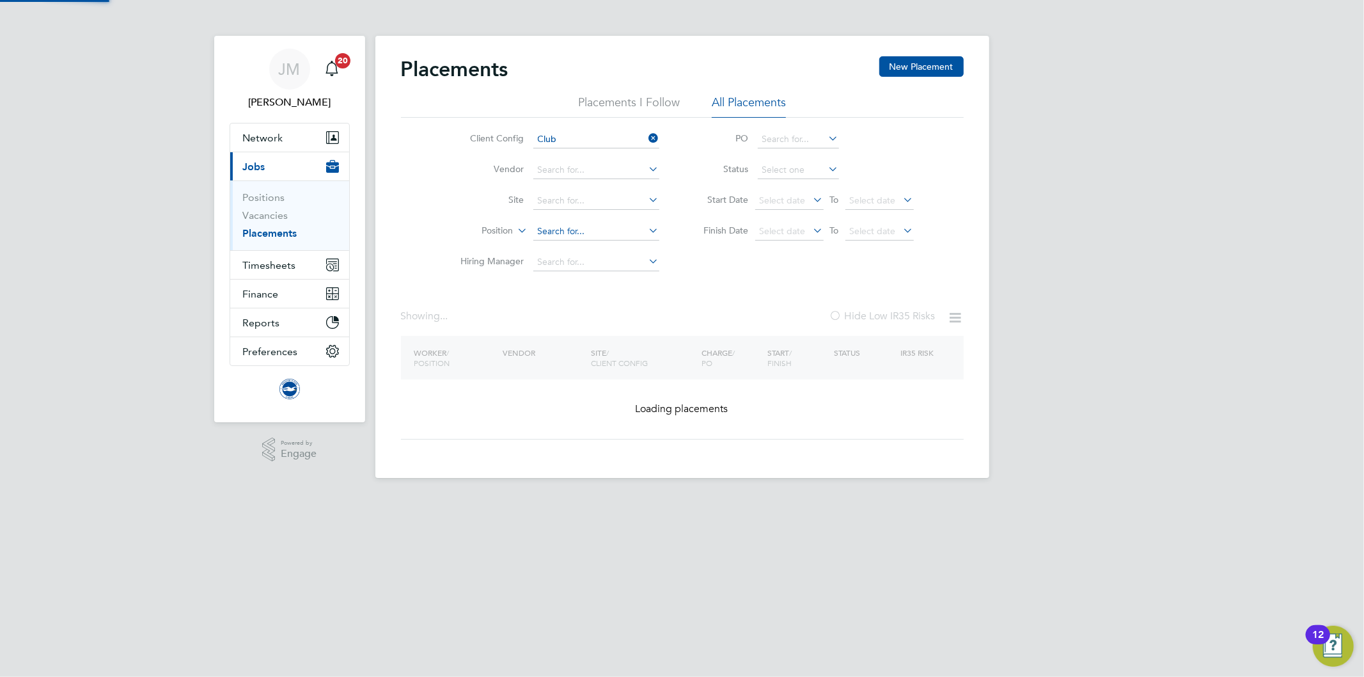
click at [579, 228] on input at bounding box center [596, 232] width 126 height 18
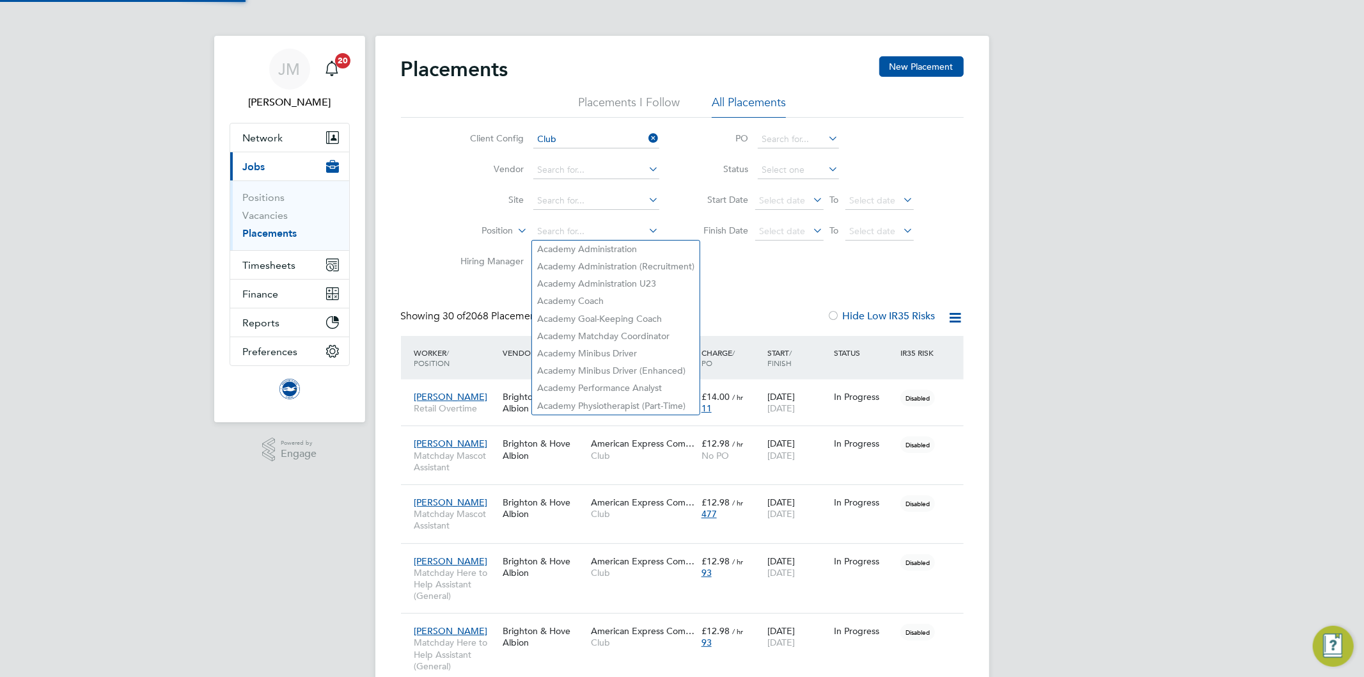
scroll to position [36, 111]
type input "academy"
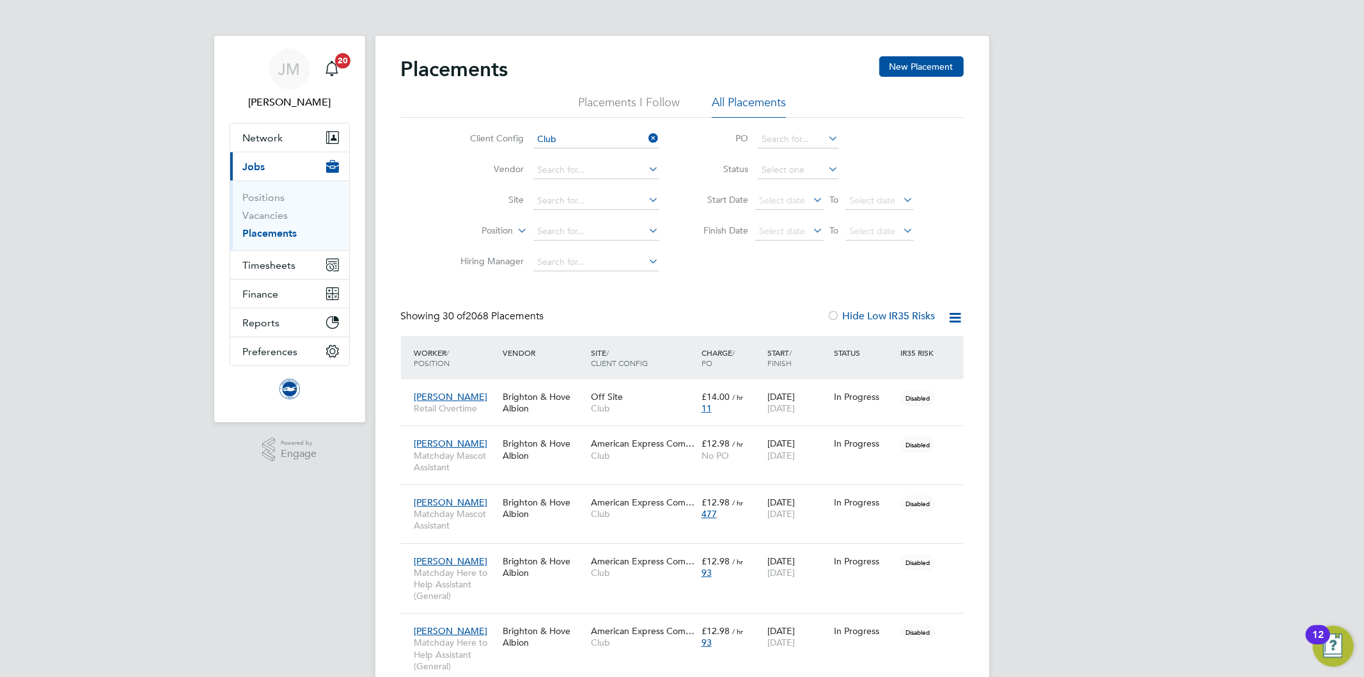
drag, startPoint x: 561, startPoint y: 222, endPoint x: 578, endPoint y: 216, distance: 17.6
click at [563, 221] on li "Position" at bounding box center [555, 231] width 240 height 31
click at [598, 248] on li "Academy Matchday Coo rdinator" at bounding box center [619, 248] width 174 height 17
type input "Academy Matchday Coordinator"
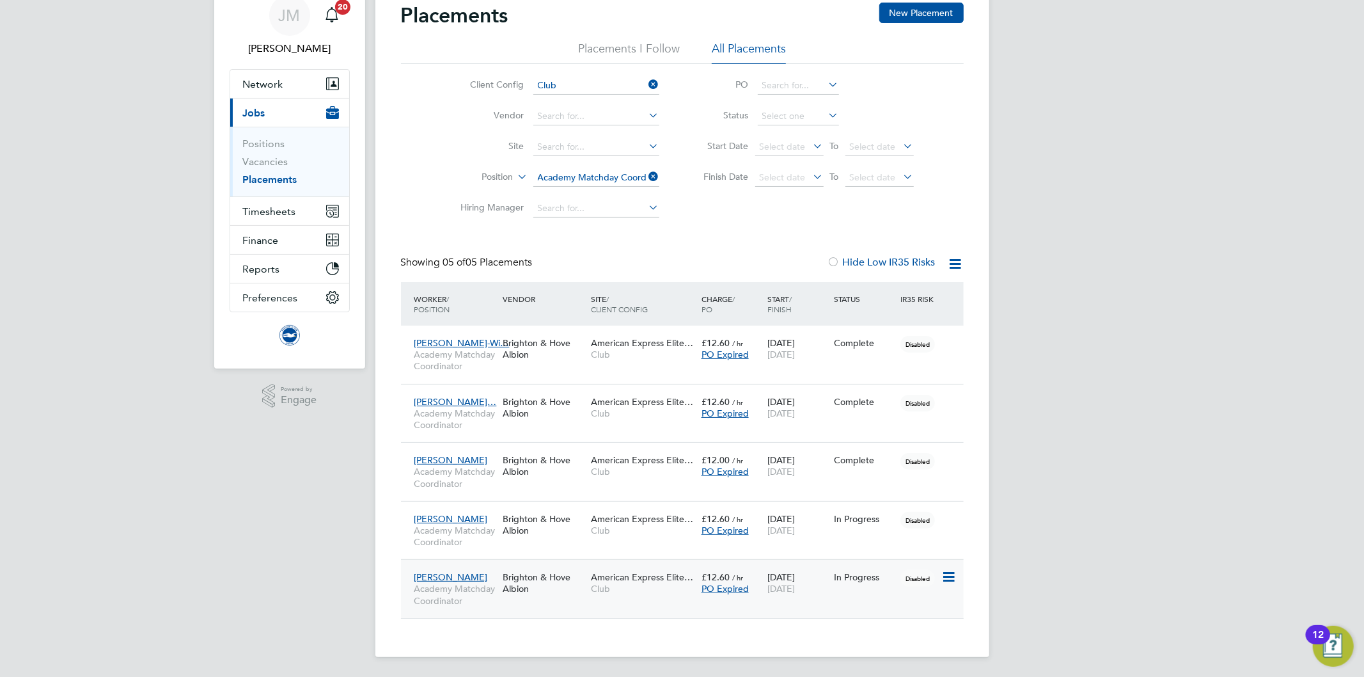
click at [795, 585] on span "28 Feb 2029" at bounding box center [780, 589] width 27 height 12
click at [795, 534] on span "30 Jun 2028" at bounding box center [780, 530] width 27 height 12
click at [646, 171] on icon at bounding box center [646, 177] width 0 height 18
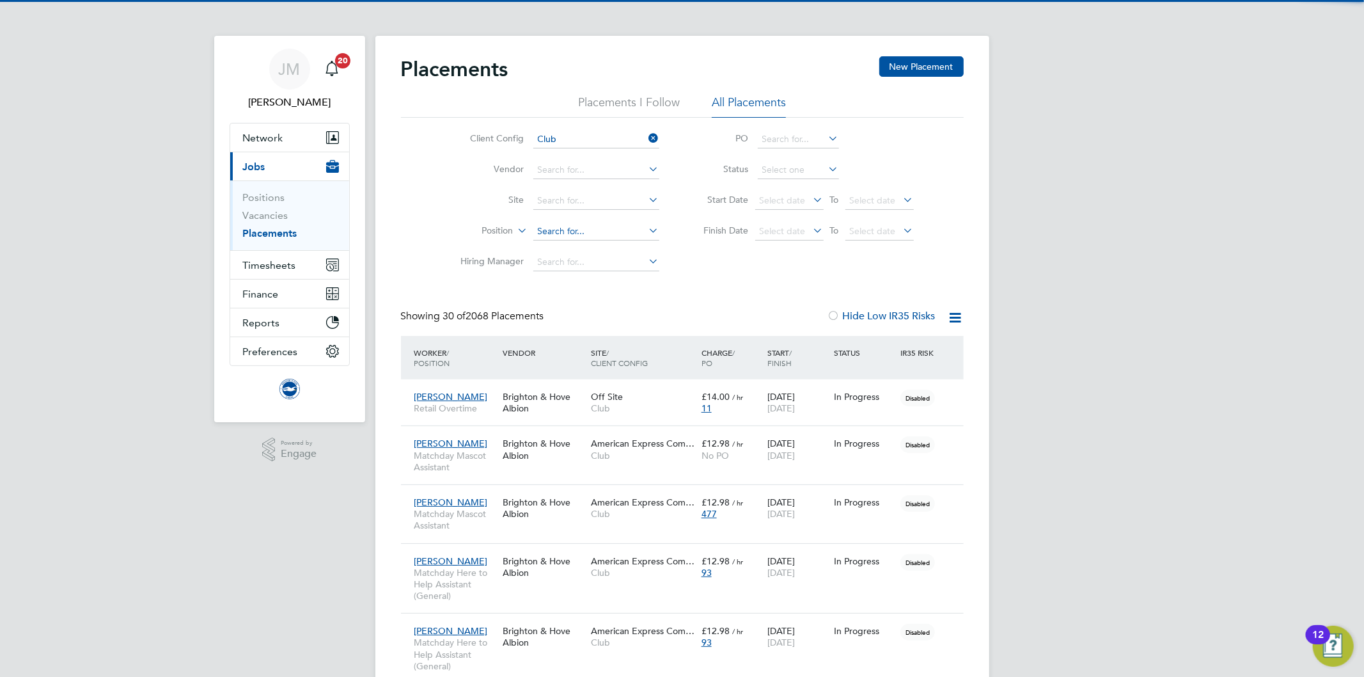
scroll to position [5, 7]
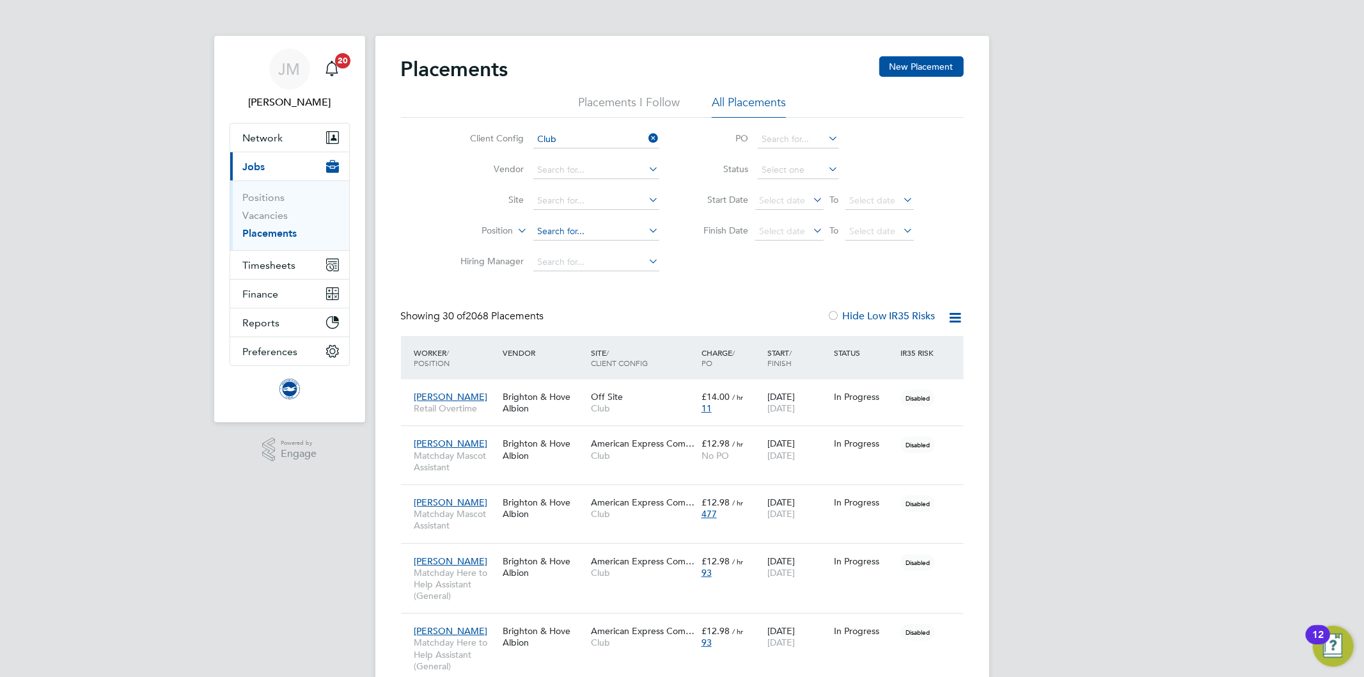
click at [555, 230] on input at bounding box center [596, 232] width 126 height 18
click at [590, 265] on li "Scree n Technician" at bounding box center [595, 266] width 127 height 17
type input "Screen Technician"
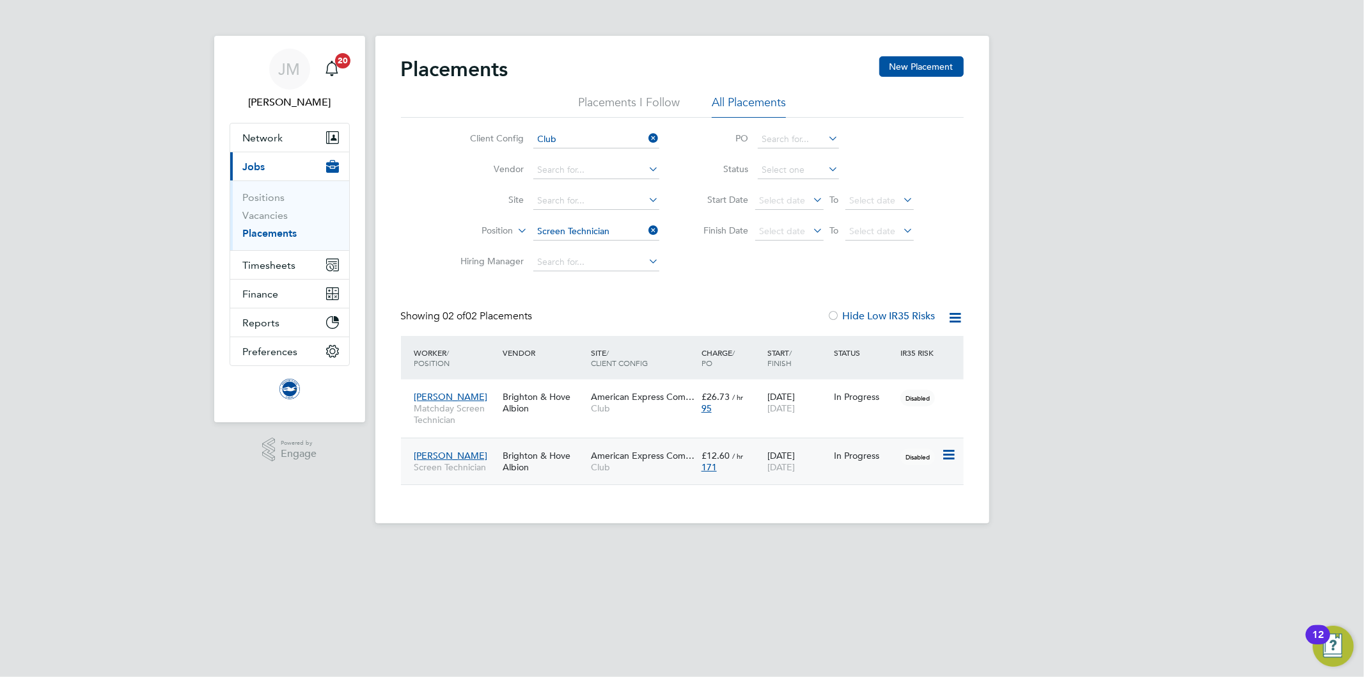
click at [715, 462] on span "171" at bounding box center [708, 467] width 15 height 12
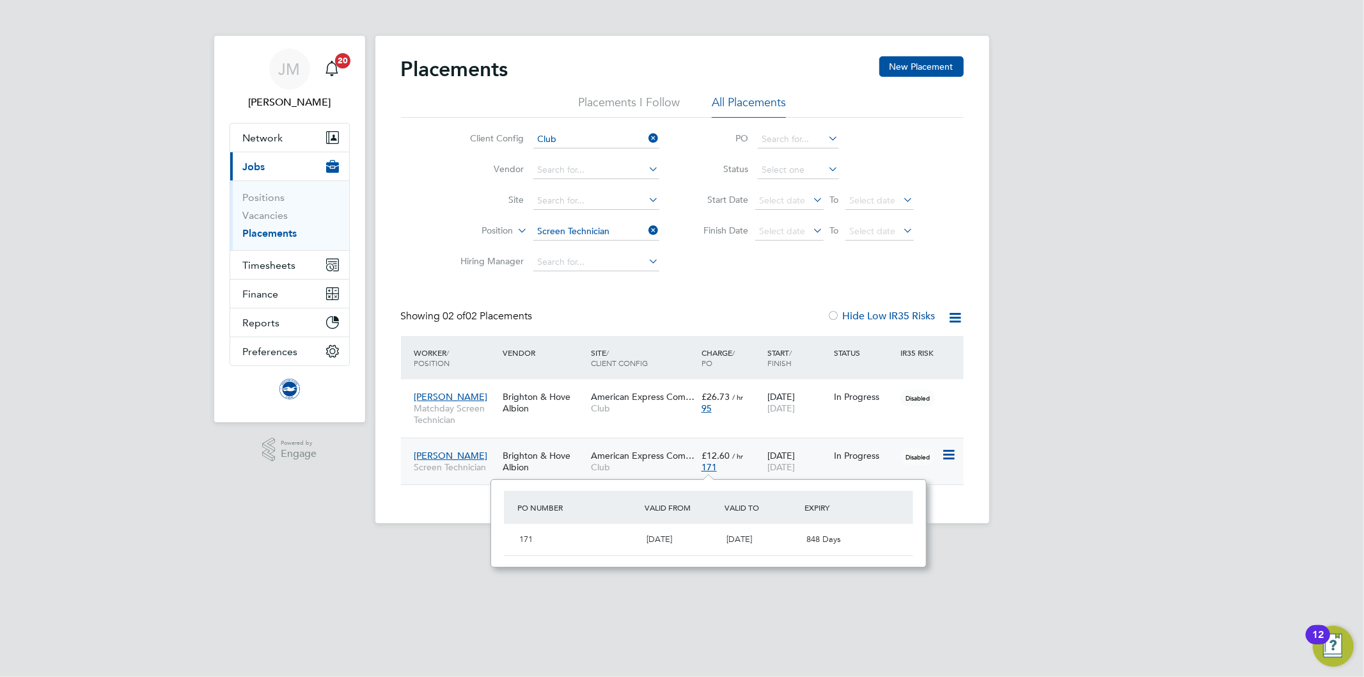
click at [861, 454] on div "In Progress" at bounding box center [864, 456] width 60 height 12
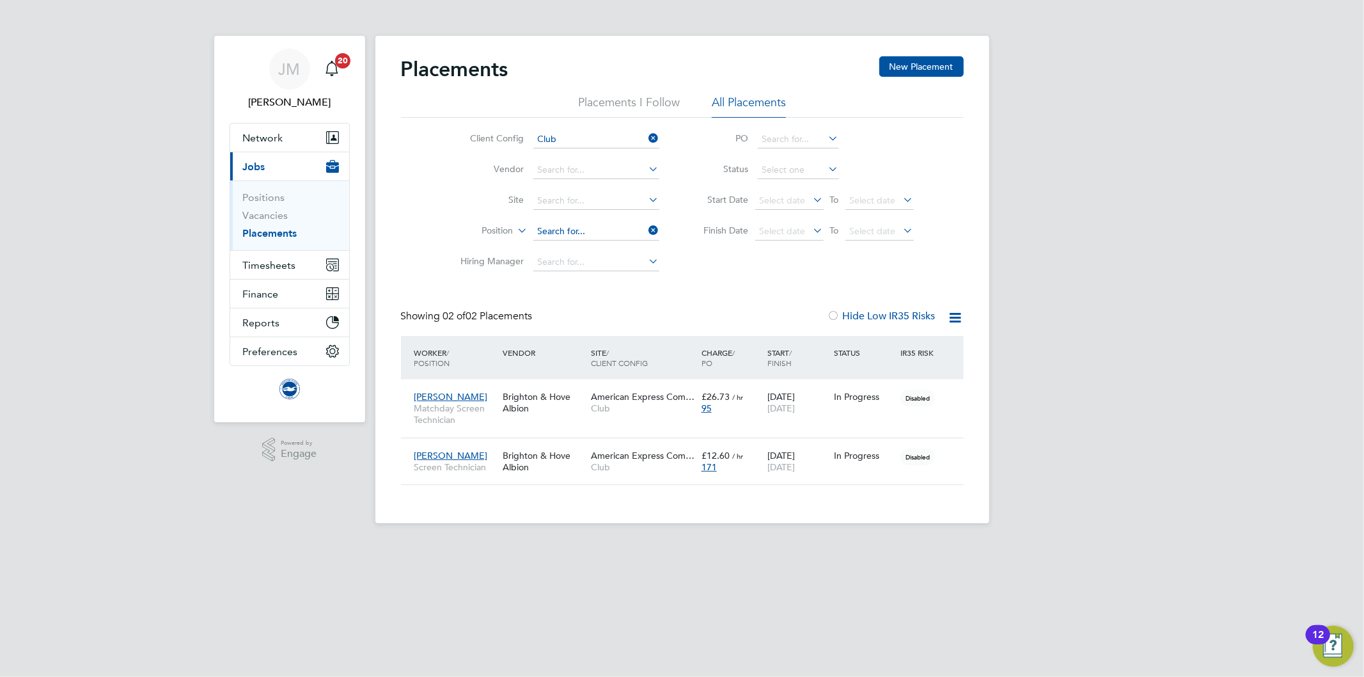
click at [580, 227] on input at bounding box center [596, 232] width 126 height 18
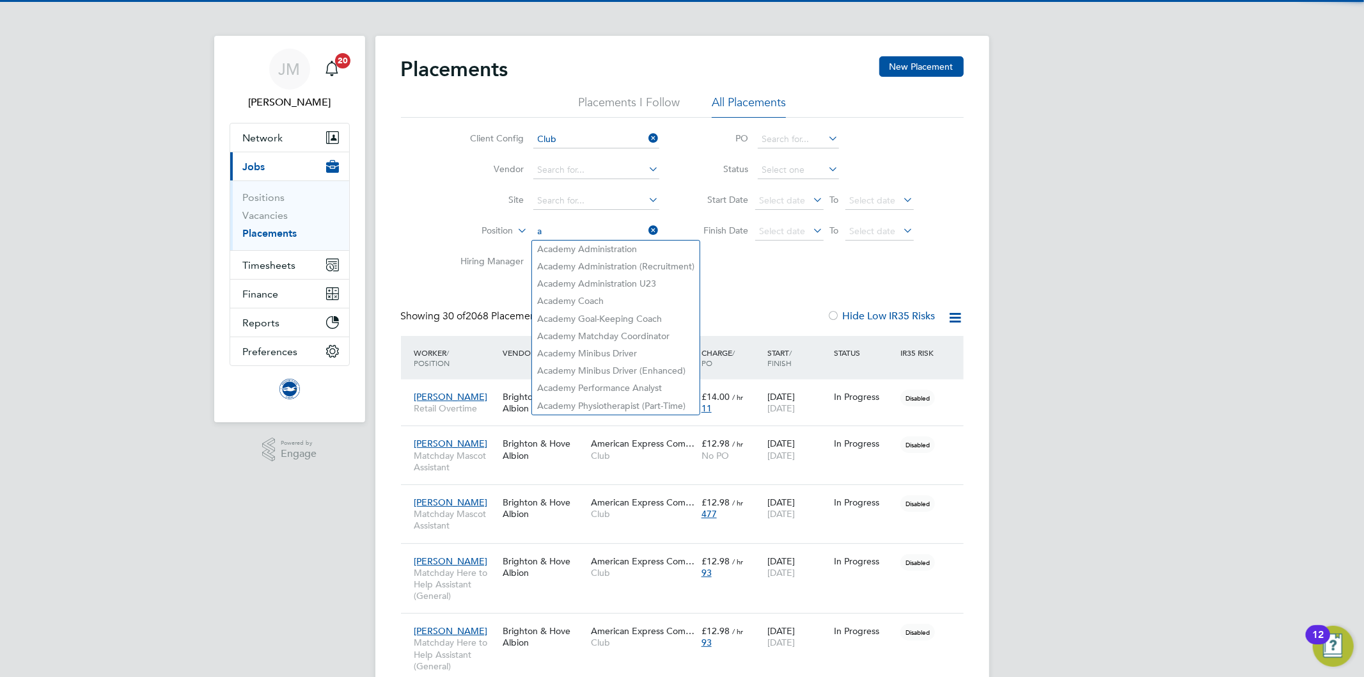
scroll to position [36, 111]
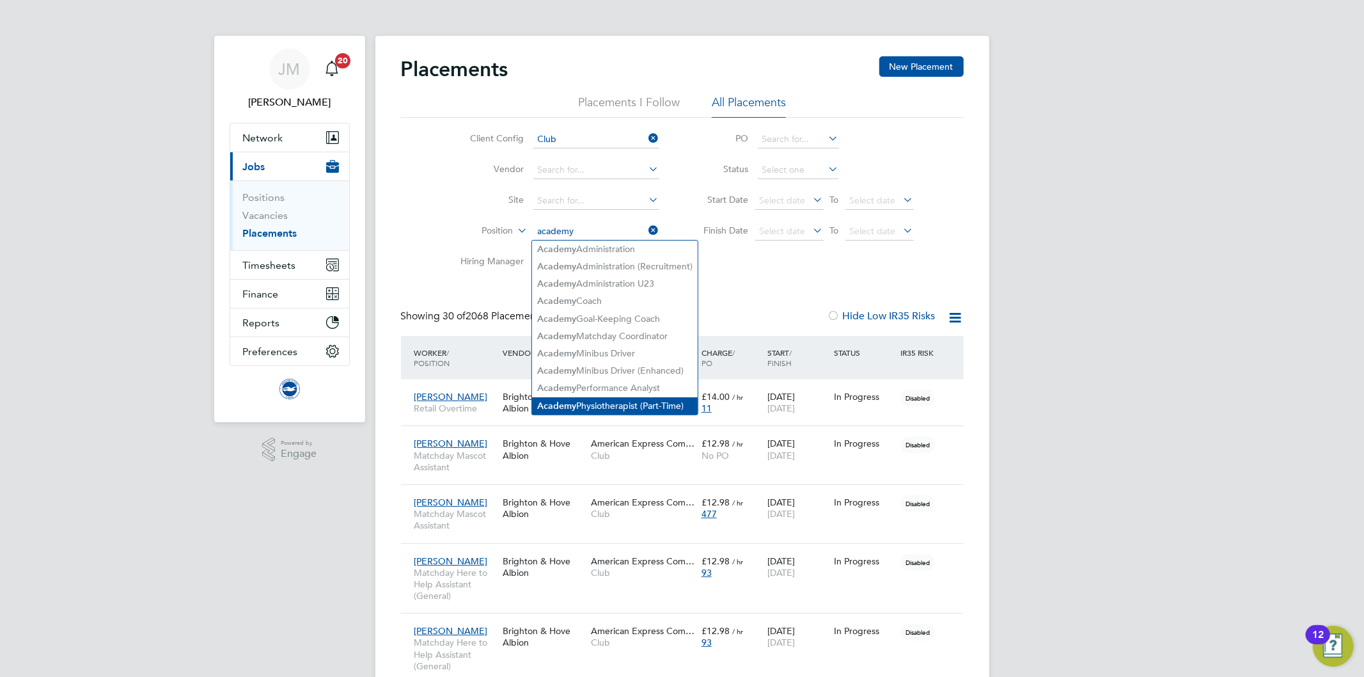
click at [651, 397] on li "Academy Physiotherapist (Part-Time)" at bounding box center [615, 405] width 166 height 17
type input "Academy Physiotherapist (Part-Time)"
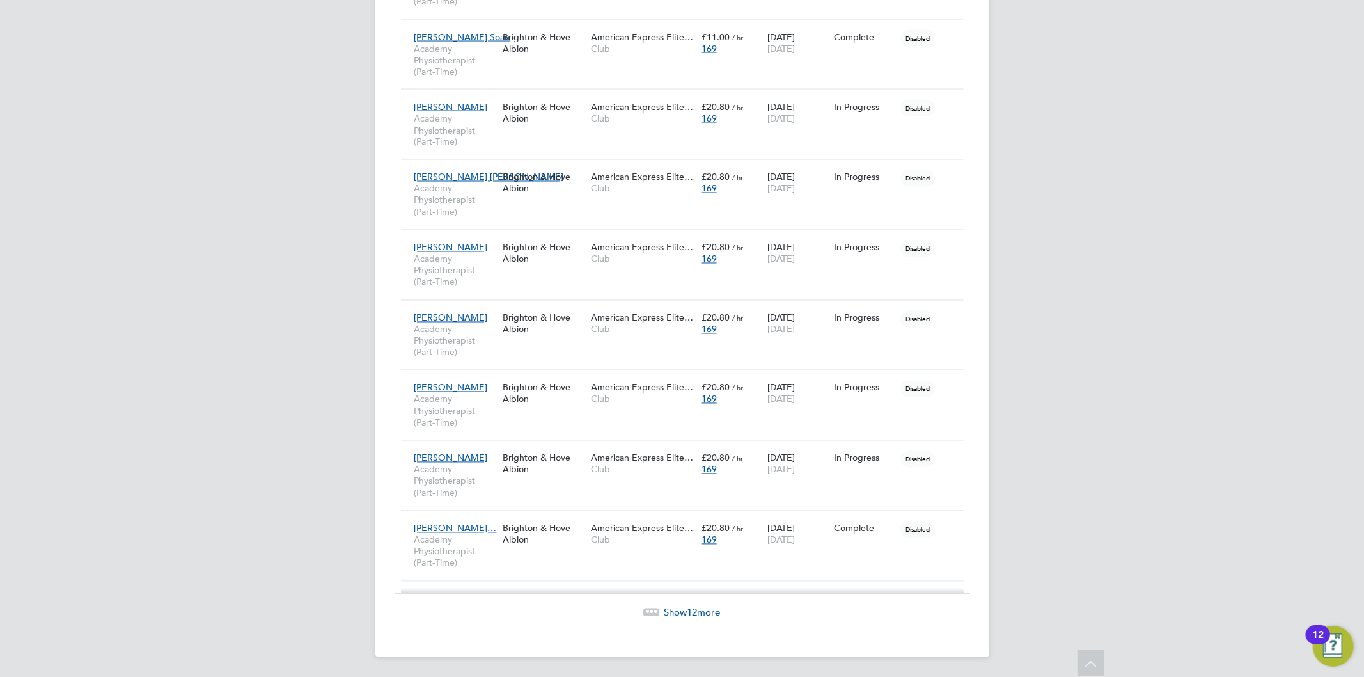
click at [695, 617] on span "12" at bounding box center [692, 612] width 10 height 12
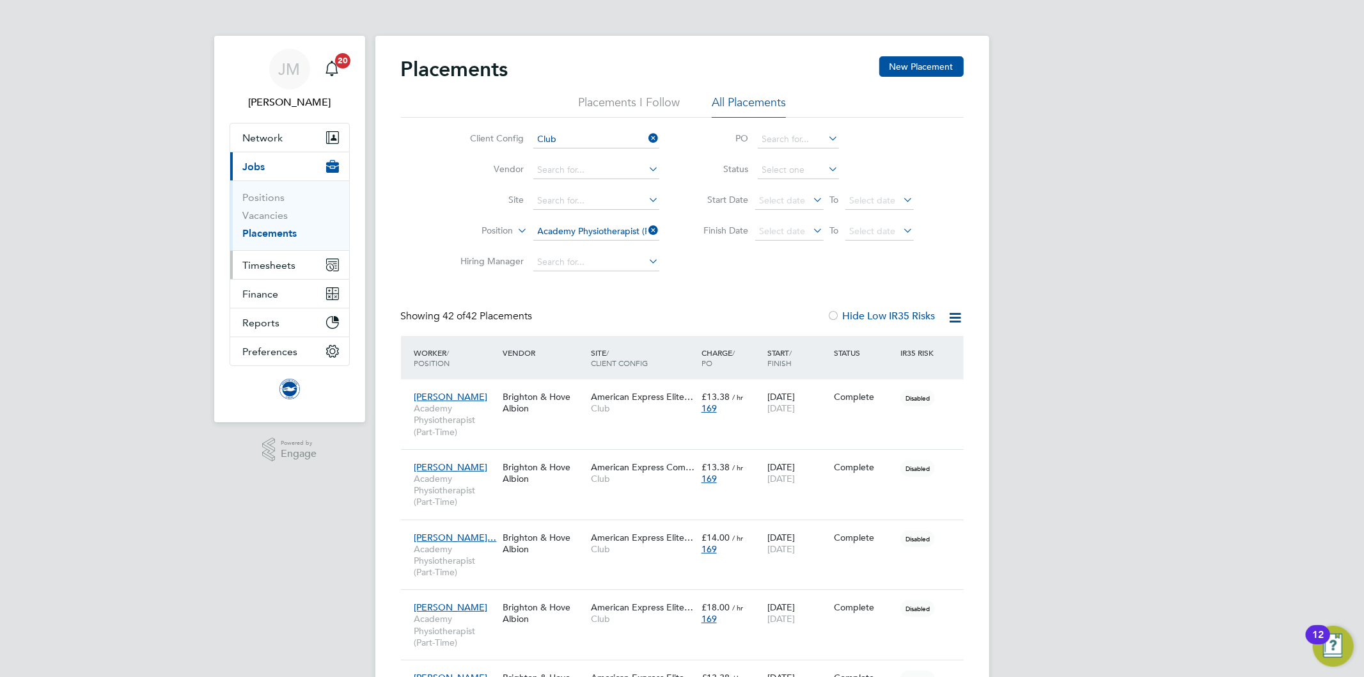
click at [275, 262] on span "Timesheets" at bounding box center [269, 265] width 53 height 12
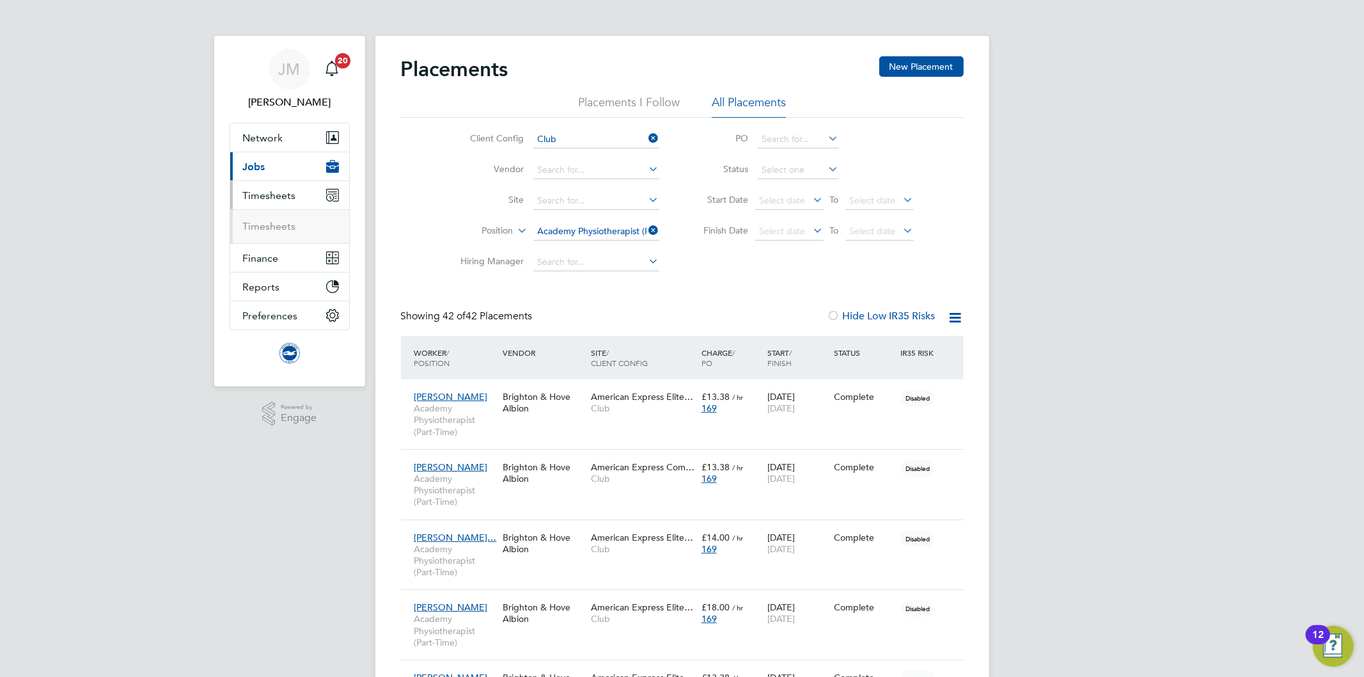
click at [263, 158] on button "Current page: Jobs" at bounding box center [289, 166] width 119 height 28
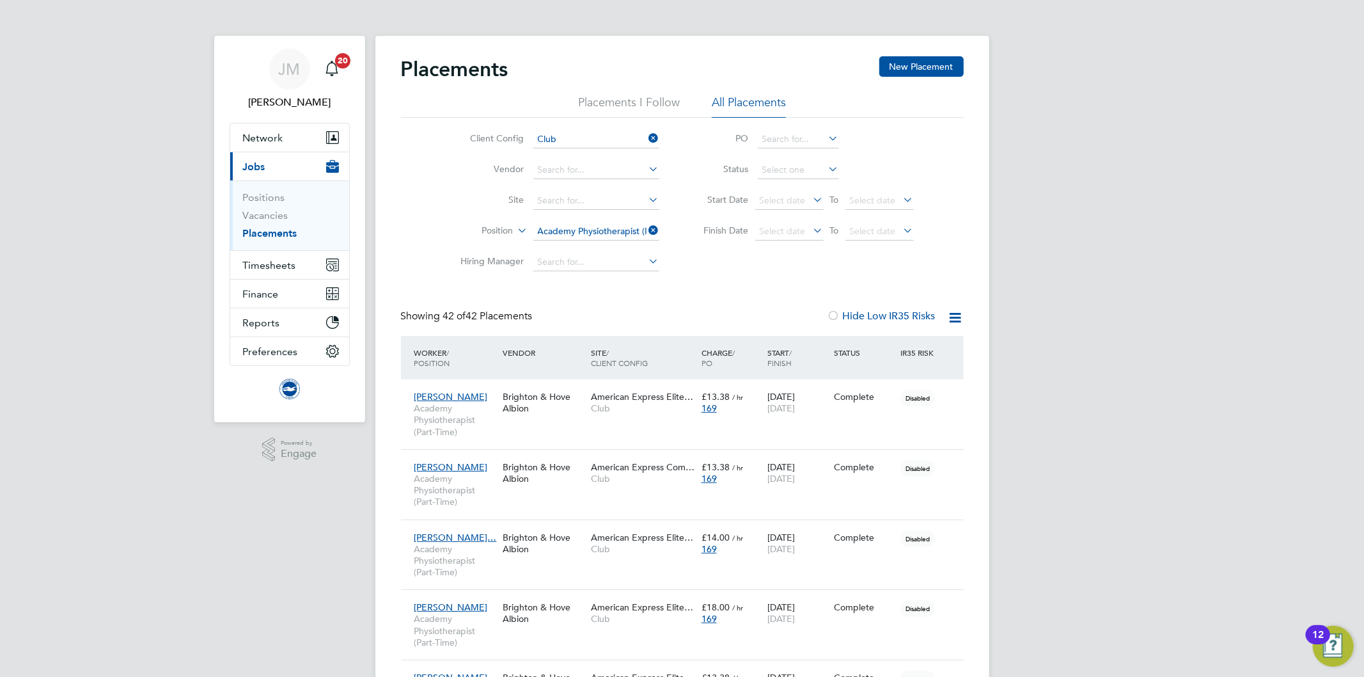
click at [283, 235] on link "Placements" at bounding box center [270, 233] width 54 height 12
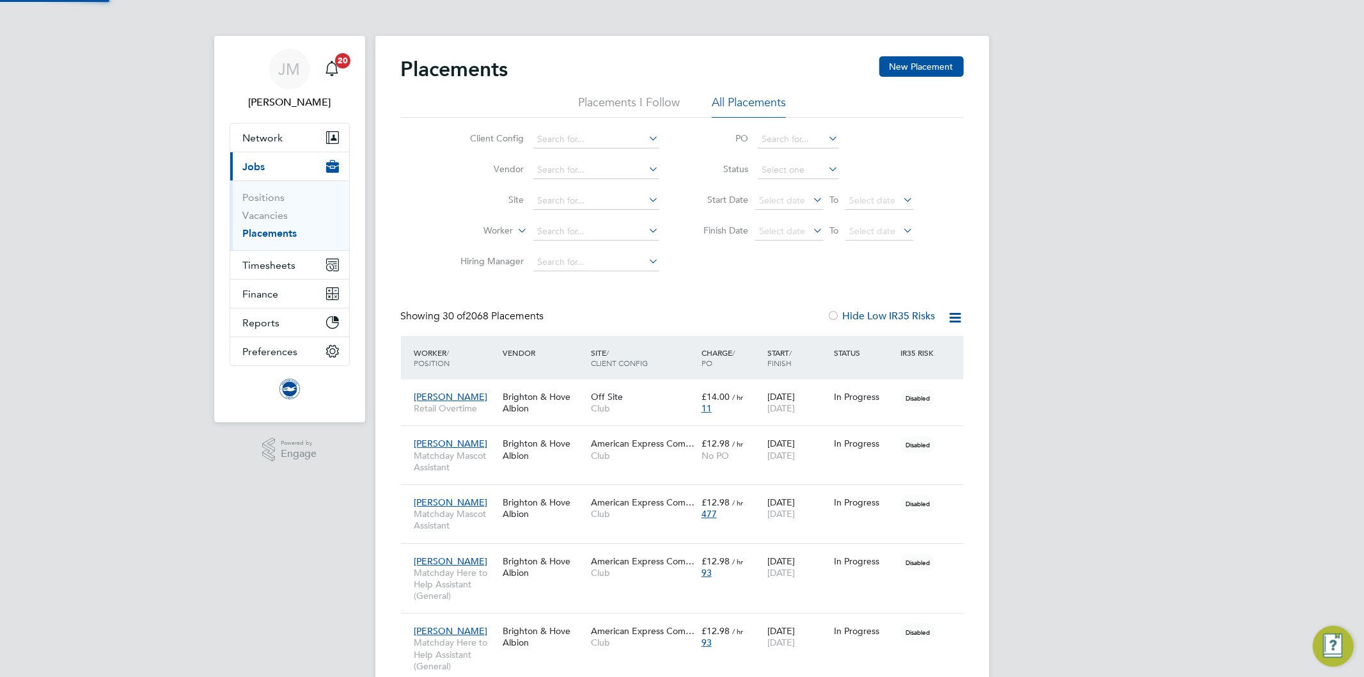
scroll to position [36, 111]
click at [515, 231] on icon at bounding box center [515, 227] width 0 height 12
click at [585, 265] on input at bounding box center [596, 262] width 126 height 18
type input "j"
type input "morris"
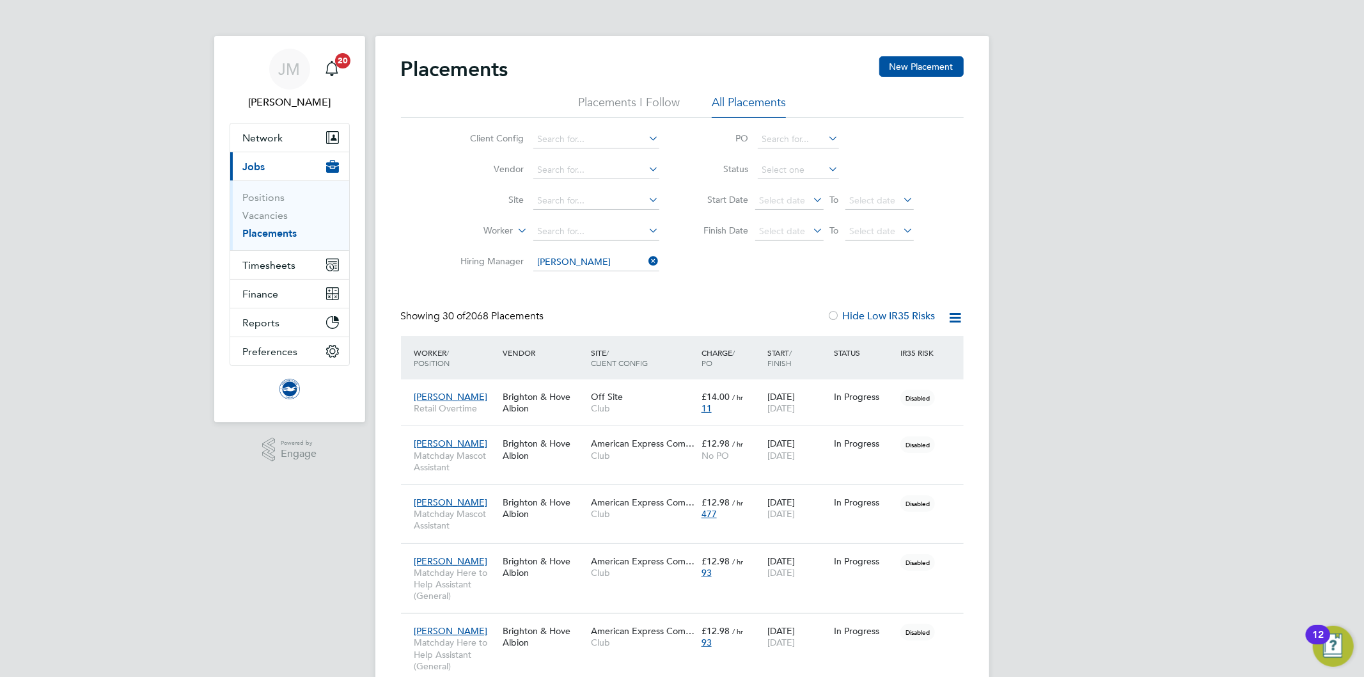
click at [646, 131] on icon at bounding box center [646, 138] width 0 height 18
click at [526, 159] on li "Vendor" at bounding box center [555, 170] width 240 height 31
click at [549, 157] on li "Vendor" at bounding box center [555, 170] width 240 height 31
click at [561, 137] on input at bounding box center [596, 139] width 126 height 18
click at [547, 160] on li "Club" at bounding box center [595, 156] width 127 height 17
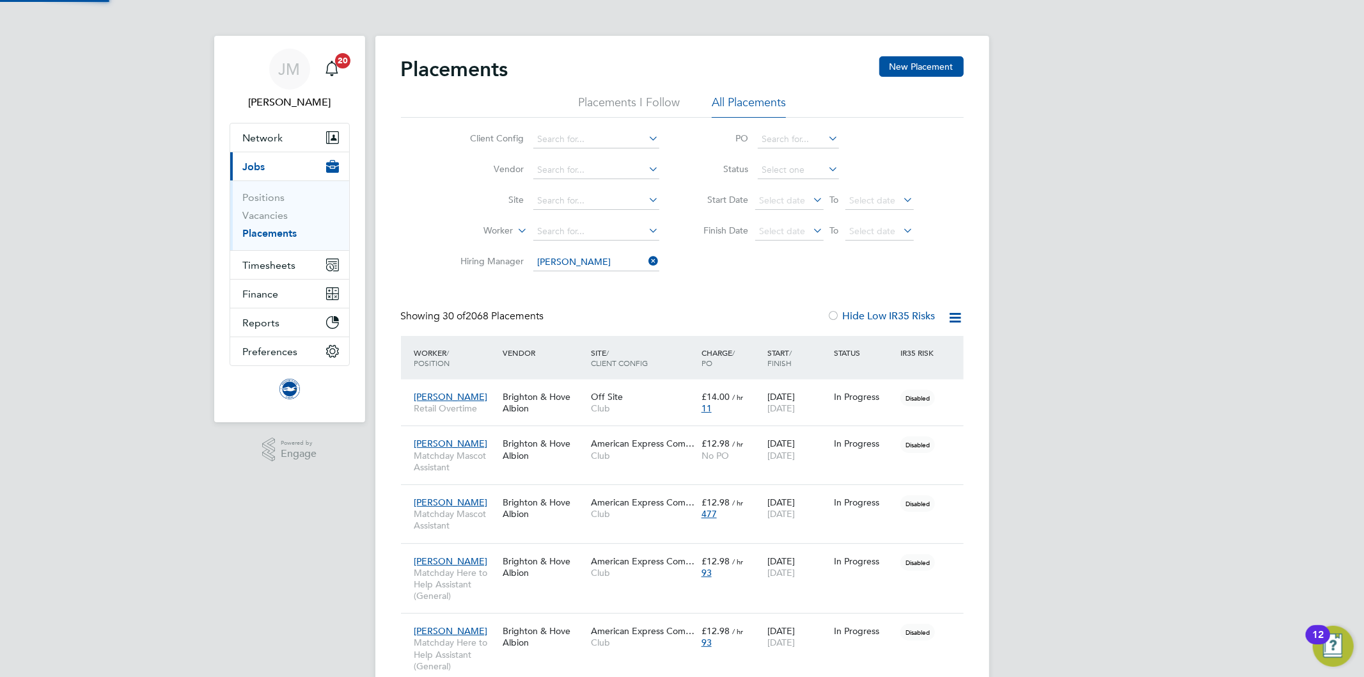
type input "Club"
click at [577, 265] on input at bounding box center [596, 262] width 126 height 18
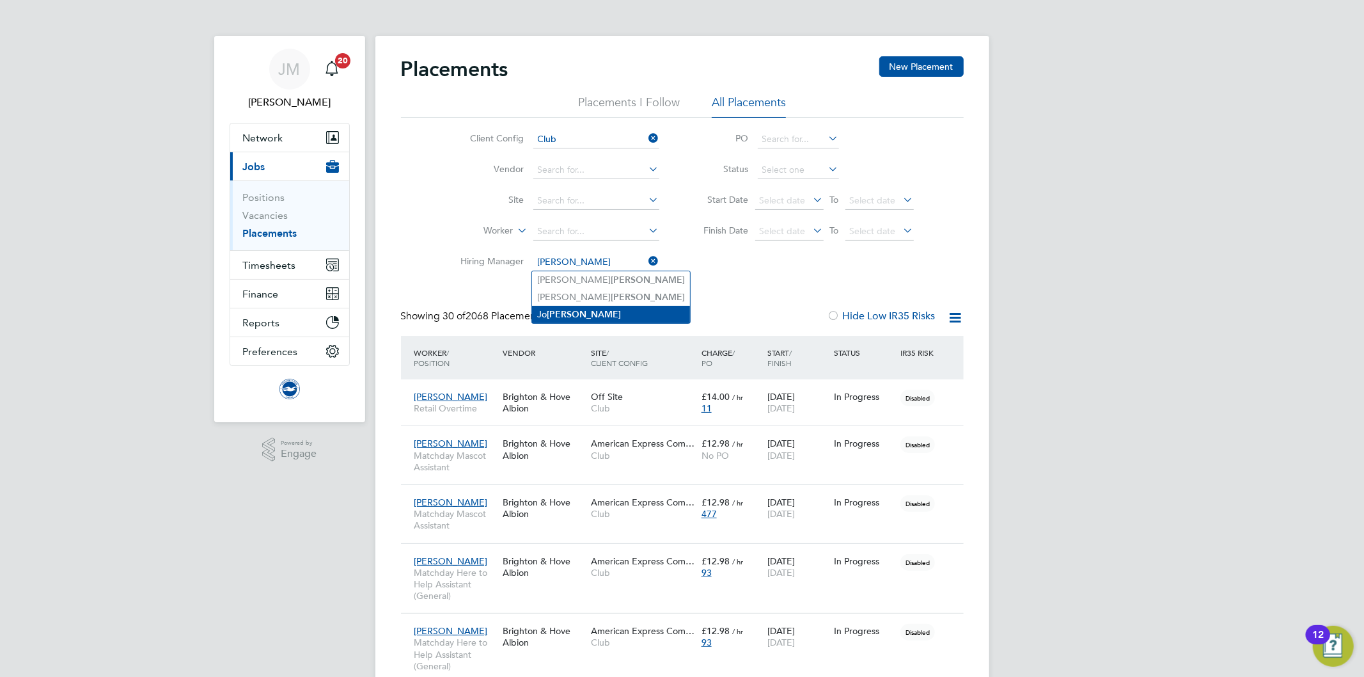
click at [574, 312] on b "Morris" at bounding box center [584, 314] width 74 height 11
type input "[PERSON_NAME]"
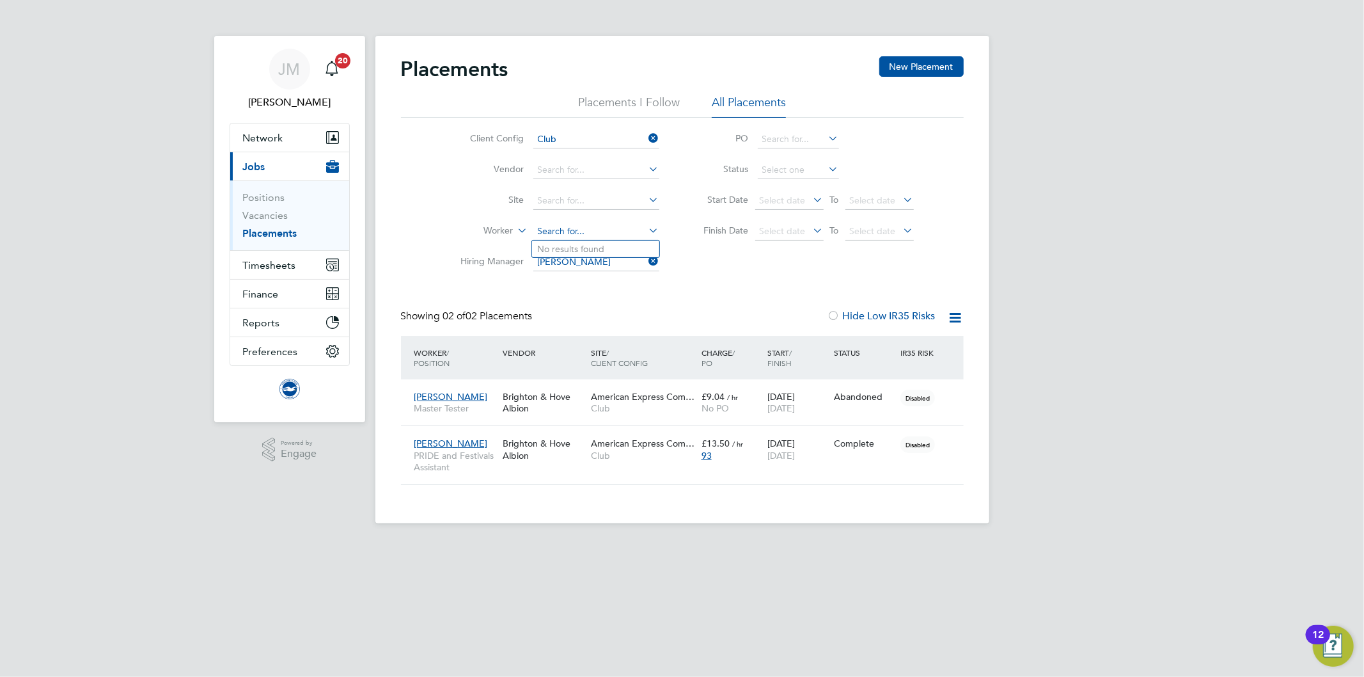
click at [569, 233] on input at bounding box center [596, 232] width 126 height 18
click at [646, 262] on icon at bounding box center [646, 261] width 0 height 18
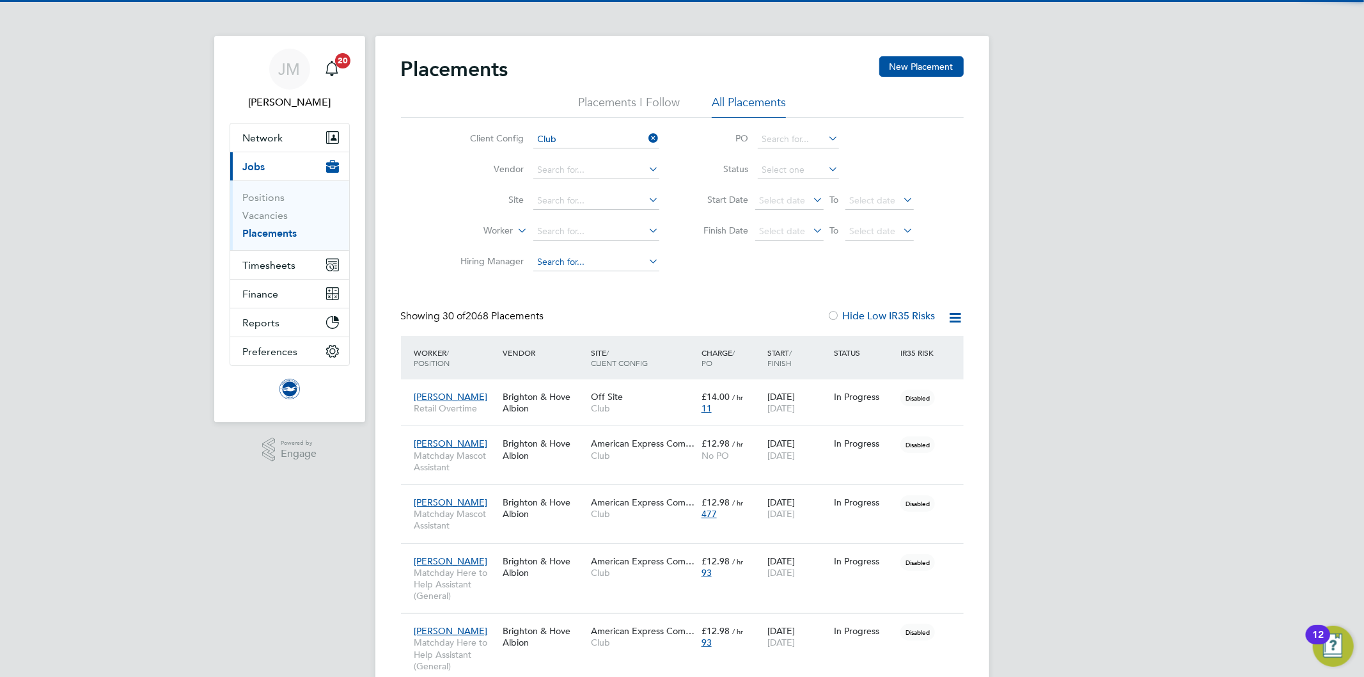
scroll to position [36, 111]
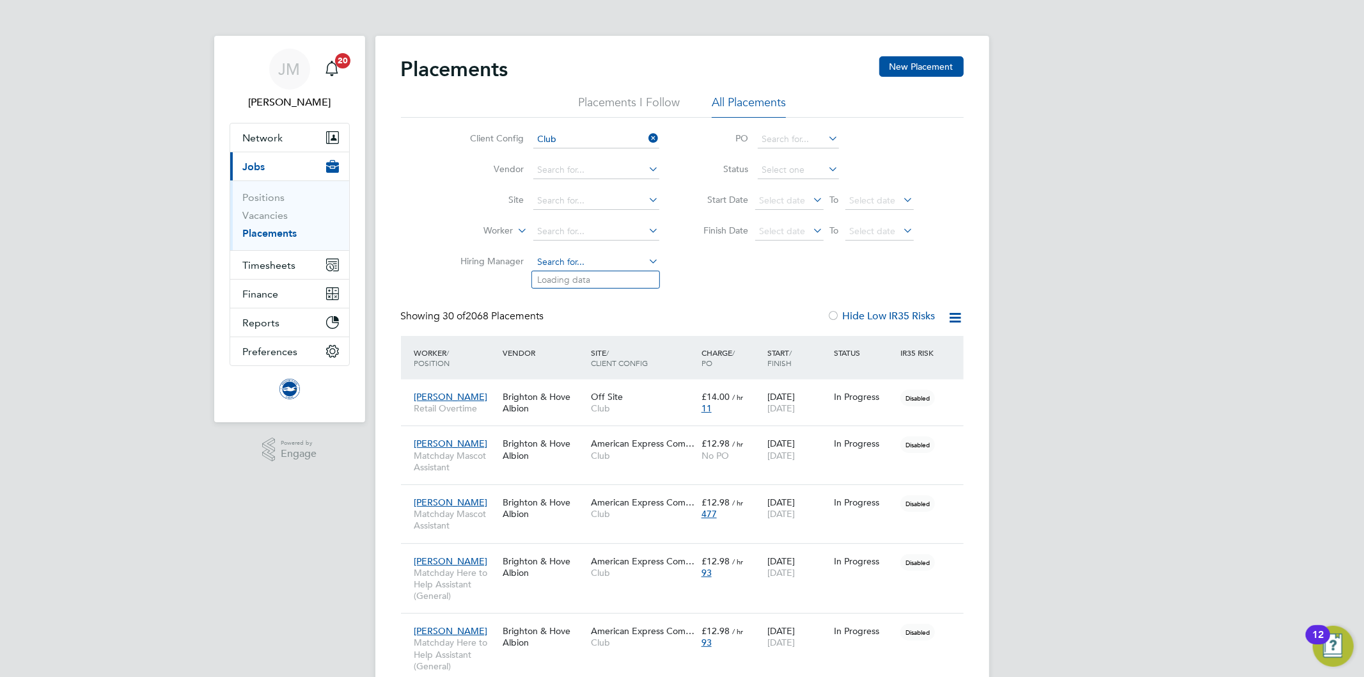
click at [567, 261] on input at bounding box center [596, 262] width 126 height 18
click at [569, 282] on li "Jemm a Thrower" at bounding box center [595, 279] width 127 height 17
type input "Jemma Thrower"
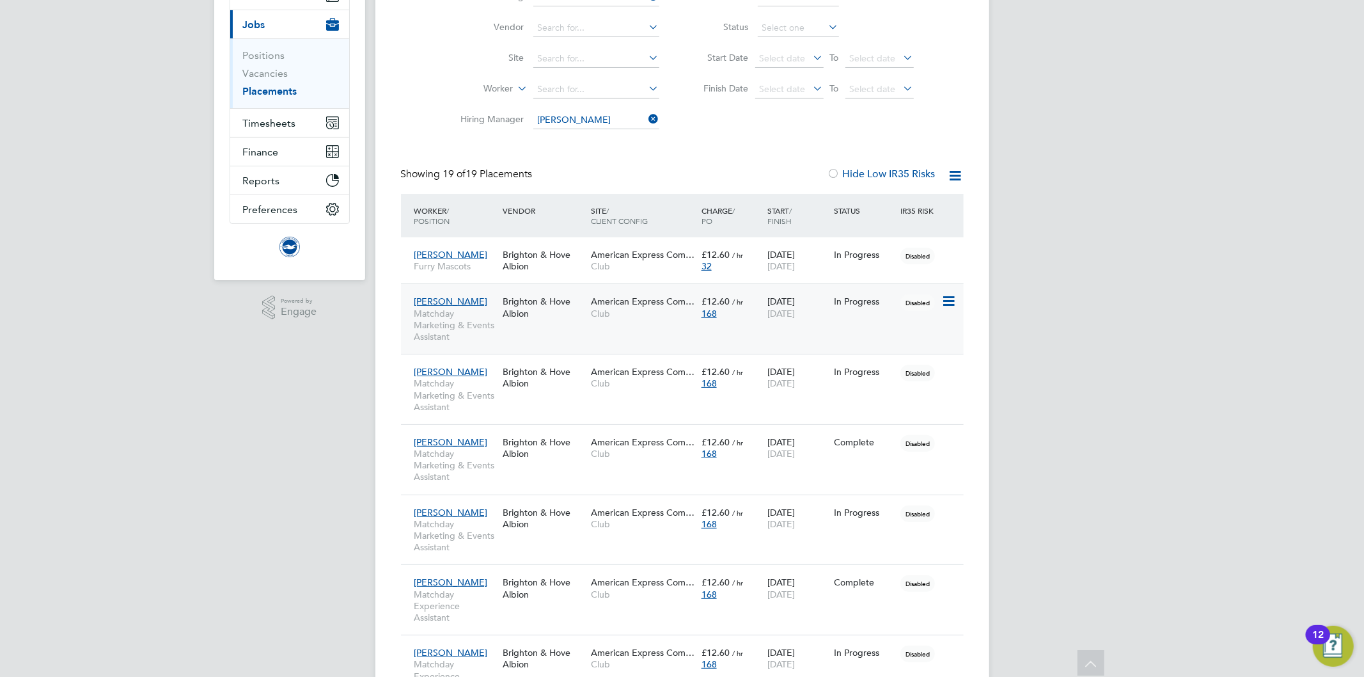
drag, startPoint x: 728, startPoint y: 323, endPoint x: 688, endPoint y: 329, distance: 40.2
click at [688, 329] on div "Joseph Allan Matchday Marketing & Events Assistant Brighton & Hove Albion Ameri…" at bounding box center [682, 318] width 563 height 70
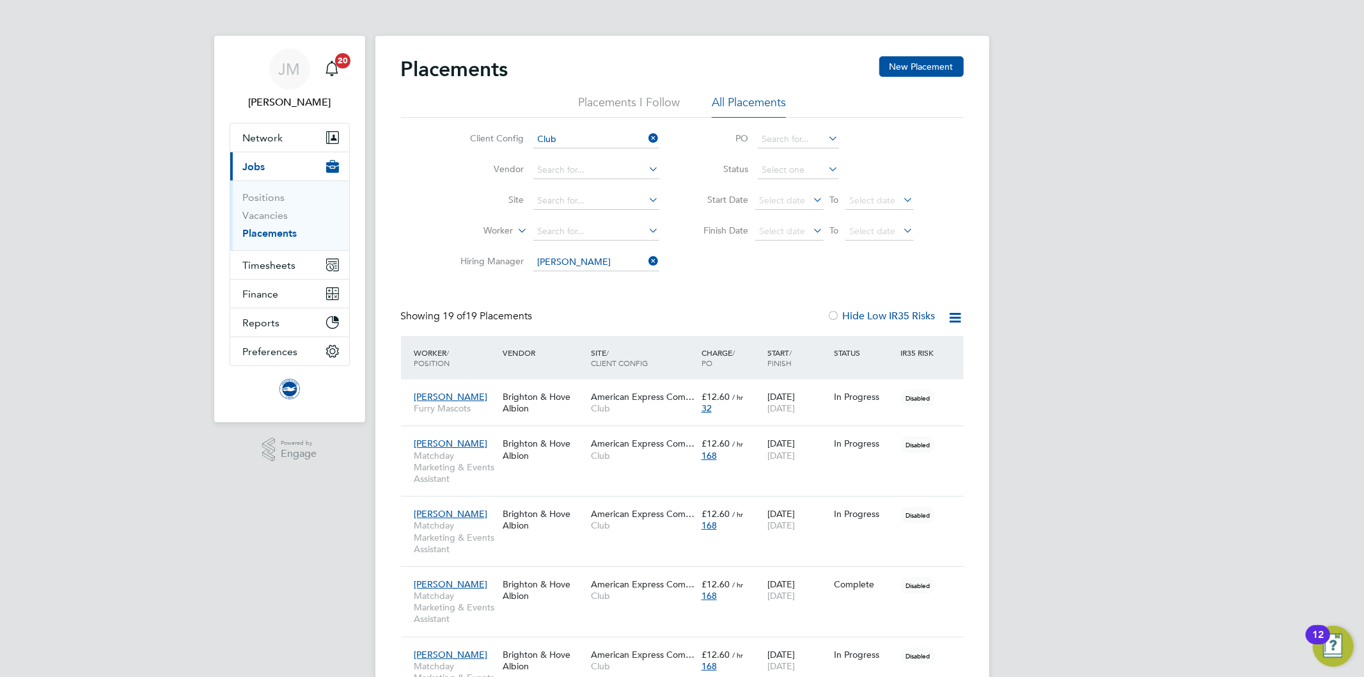
click at [826, 173] on icon at bounding box center [826, 169] width 0 height 18
click at [802, 167] on input at bounding box center [798, 170] width 81 height 18
click at [801, 231] on li "In Progress" at bounding box center [797, 237] width 82 height 17
type input "In Progress"
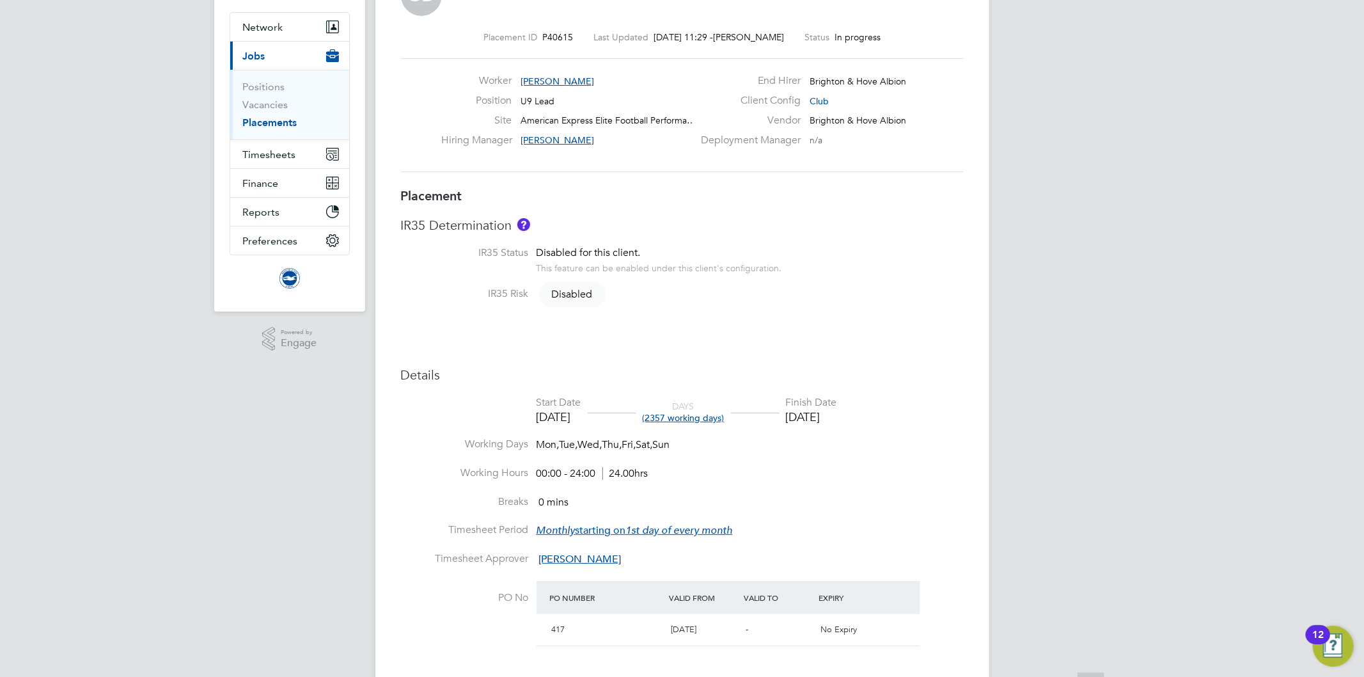
scroll to position [284, 0]
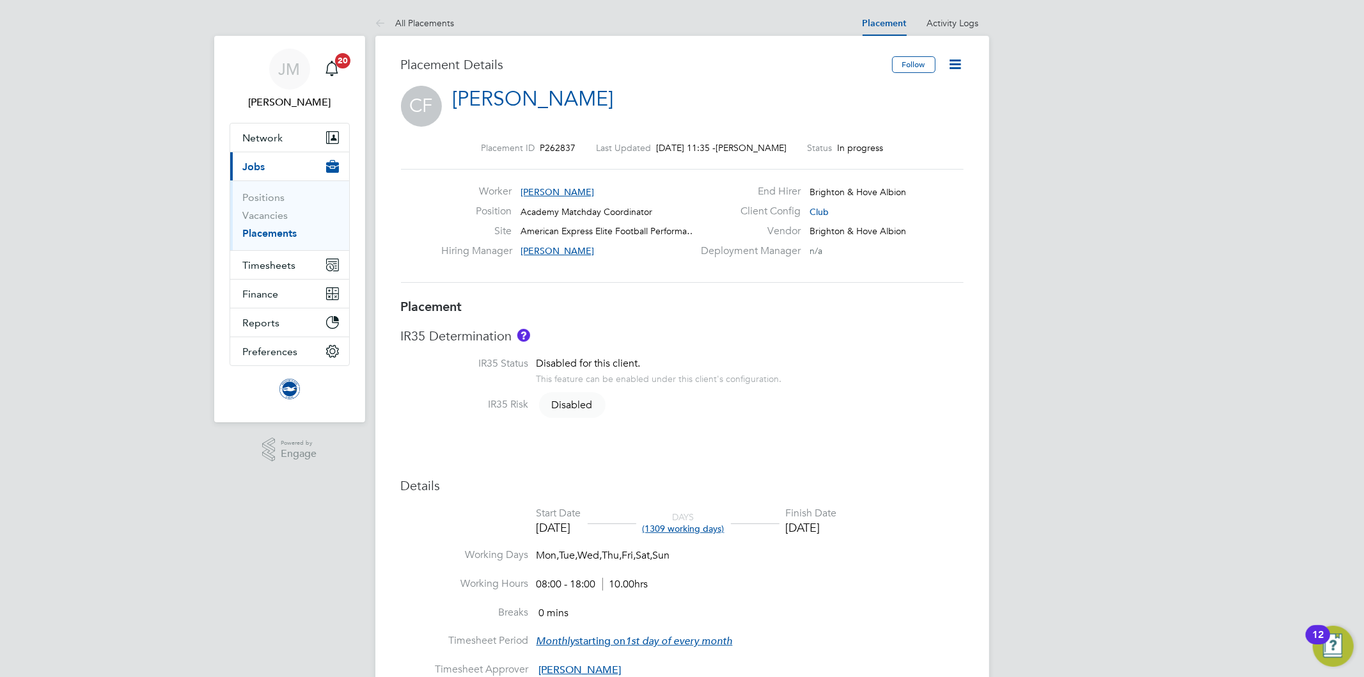
click at [861, 402] on div "IR35 Risk Disabled" at bounding box center [682, 406] width 563 height 16
